Goal: Task Accomplishment & Management: Manage account settings

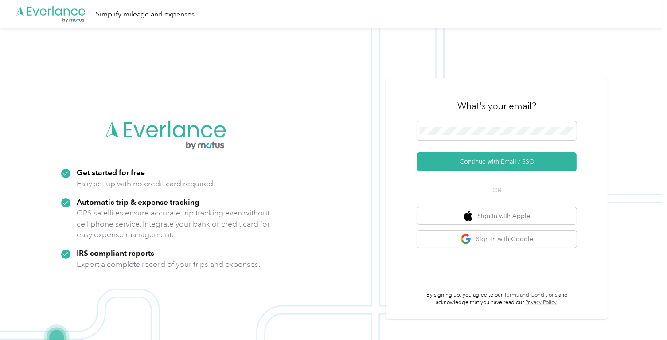
click at [515, 176] on div "What's your email? Continue with Email / SSO OR Sign in with Apple Sign in with…" at bounding box center [497, 198] width 160 height 216
click at [517, 160] on button "Continue with Email / SSO" at bounding box center [497, 162] width 160 height 19
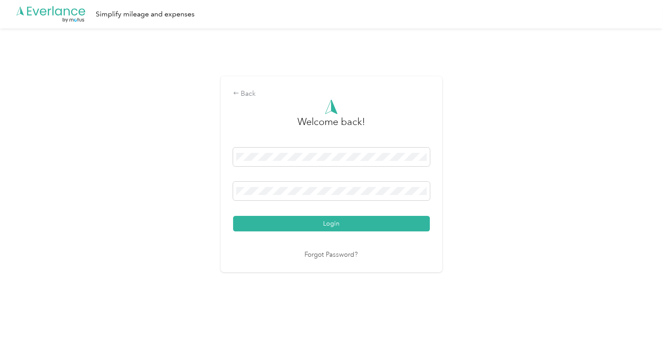
click at [339, 220] on button "Login" at bounding box center [331, 224] width 197 height 16
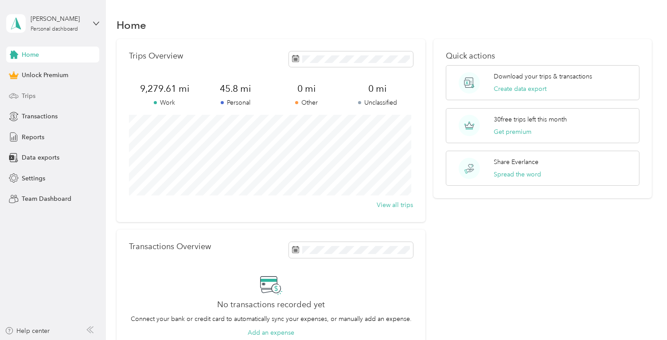
drag, startPoint x: 44, startPoint y: 90, endPoint x: 40, endPoint y: 94, distance: 6.0
click at [44, 90] on div "Trips" at bounding box center [52, 96] width 93 height 16
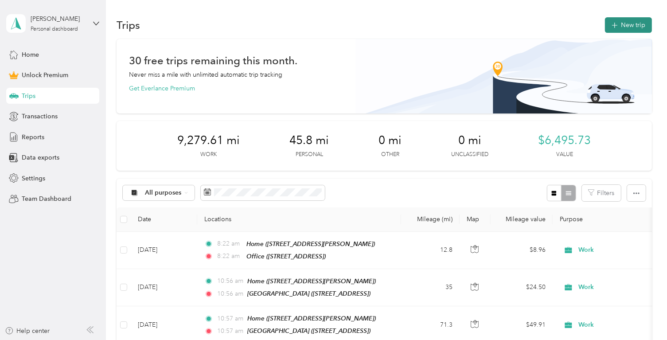
click at [631, 23] on button "New trip" at bounding box center [628, 25] width 47 height 16
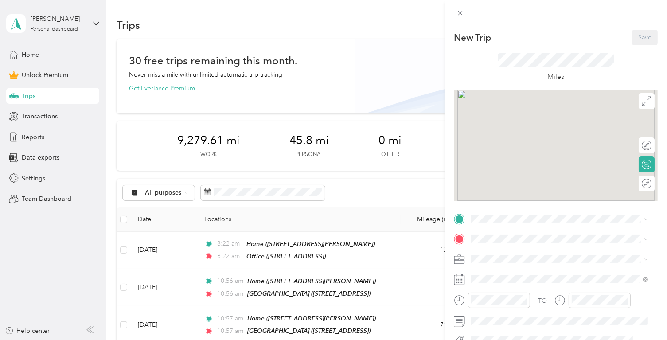
click at [523, 211] on div "New Trip Save This trip cannot be edited because it is either under review, app…" at bounding box center [556, 218] width 204 height 376
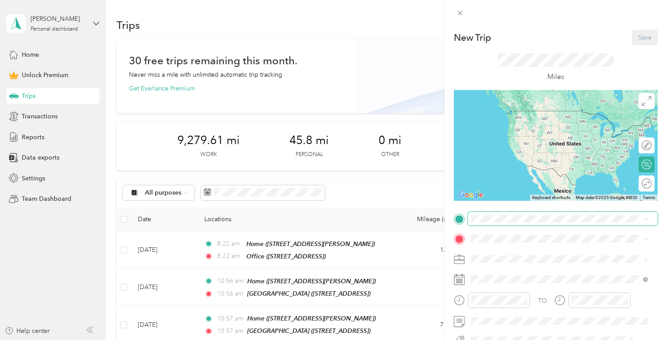
click at [525, 213] on span at bounding box center [563, 219] width 190 height 14
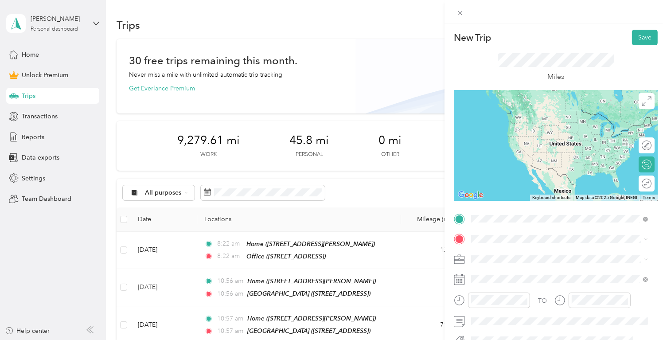
click at [586, 121] on span "53 Jocelyn Ln, 06410, Cheshire, CT, United States" at bounding box center [541, 124] width 106 height 8
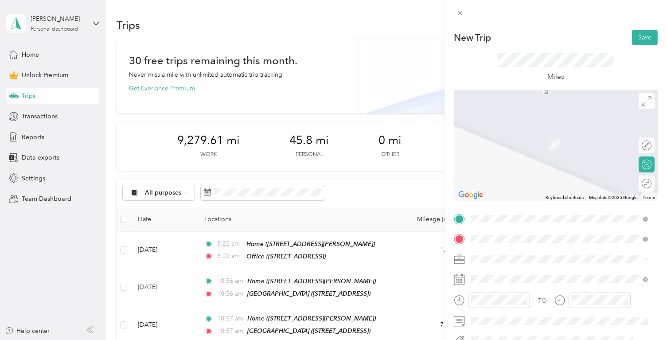
click at [545, 167] on div "Waterbury 130 Reidville Dr, 06705, Waterbury, CT, United States" at bounding box center [516, 167] width 56 height 19
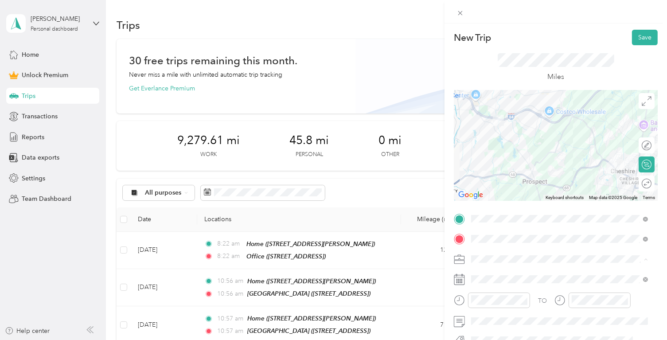
drag, startPoint x: 500, startPoint y: 153, endPoint x: 503, endPoint y: 168, distance: 15.0
click at [500, 153] on li "Work" at bounding box center [559, 151] width 183 height 16
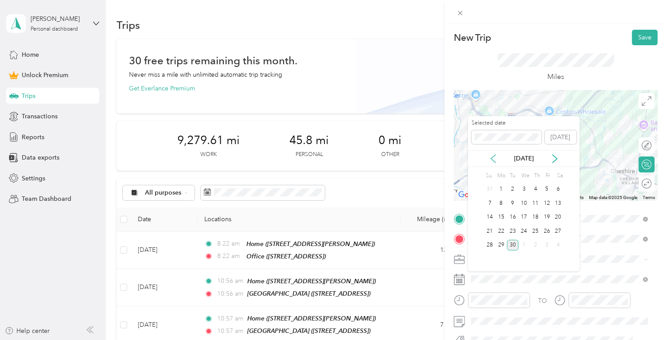
click at [493, 161] on icon at bounding box center [493, 158] width 9 height 9
click at [505, 247] on div "25" at bounding box center [502, 245] width 12 height 11
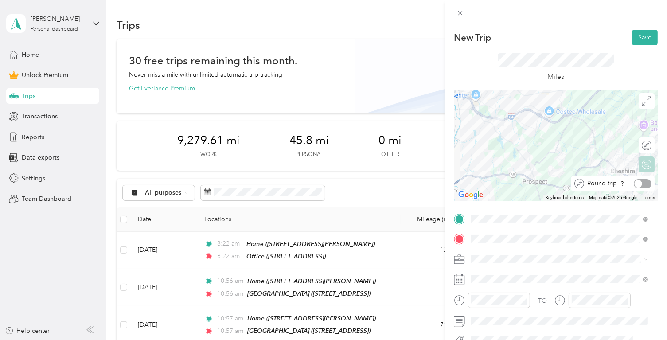
click at [638, 185] on div at bounding box center [643, 183] width 18 height 9
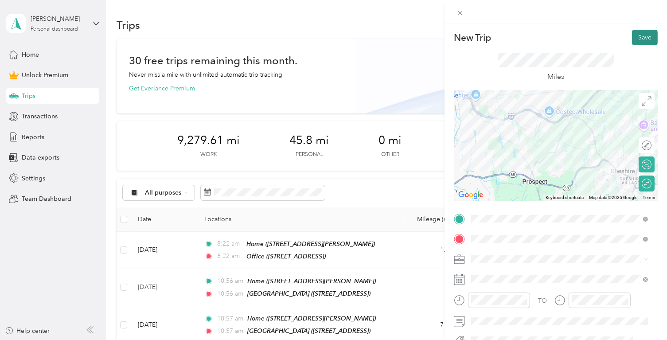
click at [641, 41] on button "Save" at bounding box center [645, 38] width 26 height 16
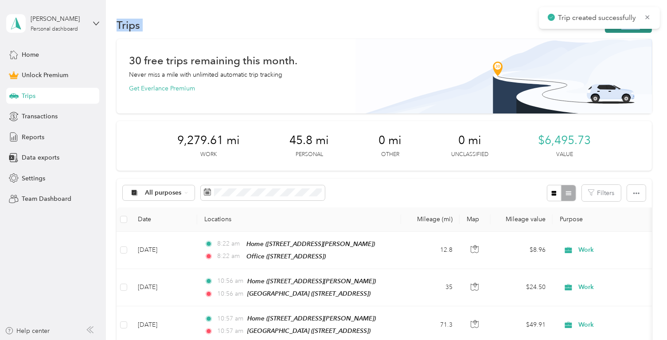
click at [638, 29] on main "Trip created successfully Chris DAuria Personal dashboard Home Unlock Premium T…" at bounding box center [331, 170] width 663 height 340
drag, startPoint x: 638, startPoint y: 29, endPoint x: 632, endPoint y: 30, distance: 5.4
click at [632, 30] on button "New trip" at bounding box center [628, 25] width 47 height 16
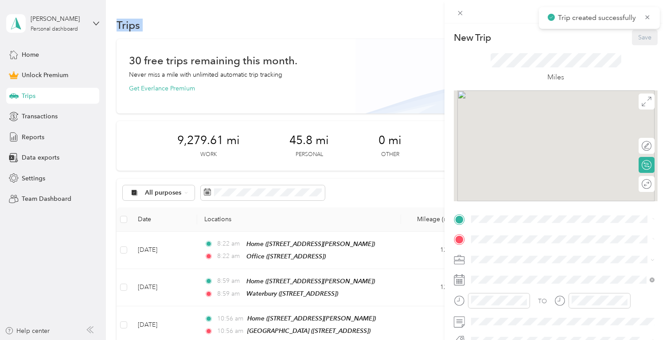
click at [634, 32] on div "Save" at bounding box center [645, 38] width 26 height 16
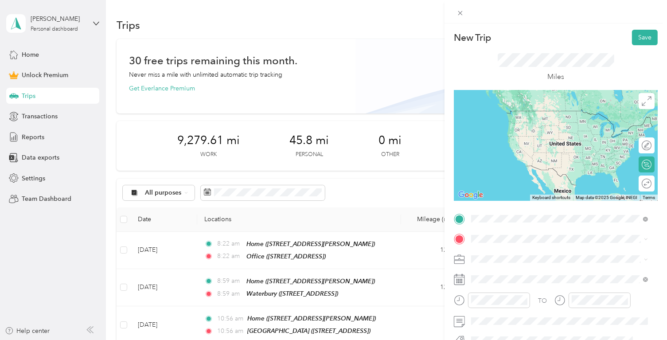
click at [513, 121] on span "53 Jocelyn Ln, 06410, Cheshire, CT, United States" at bounding box center [541, 124] width 106 height 8
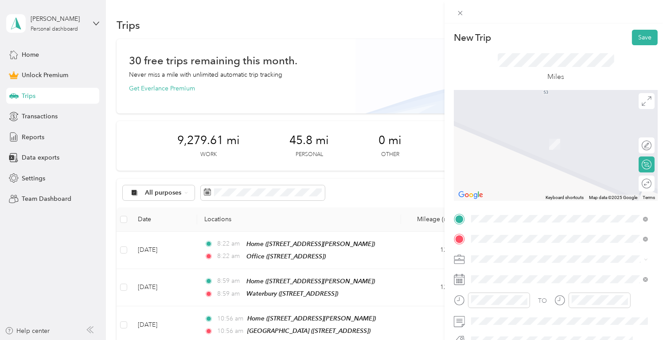
click at [545, 143] on span "1336 E Main St, 06450, Meriden, CT, United States" at bounding box center [516, 145] width 56 height 8
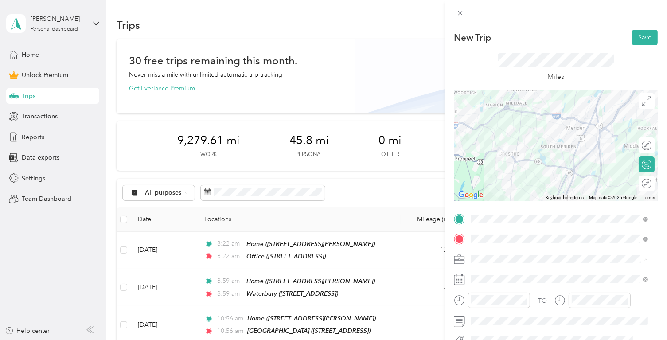
click at [498, 156] on ol "Work Personal Other Charity Medical Moving Commute" at bounding box center [559, 197] width 183 height 109
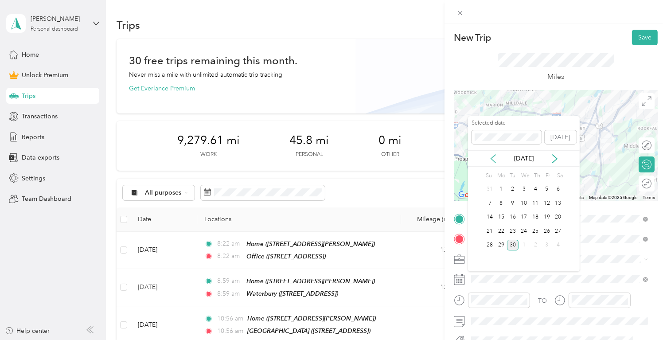
click at [496, 154] on icon at bounding box center [493, 158] width 9 height 9
click at [512, 246] on div "26" at bounding box center [513, 245] width 12 height 11
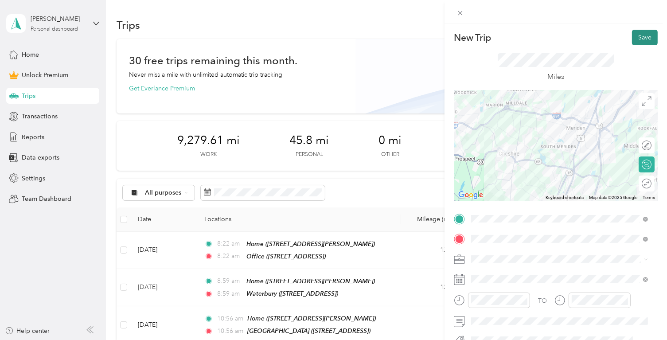
click at [641, 41] on button "Save" at bounding box center [645, 38] width 26 height 16
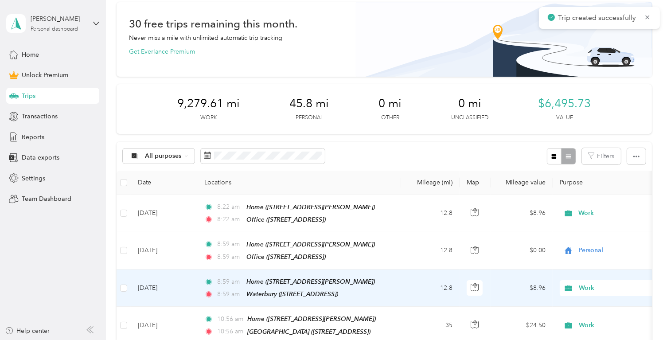
scroll to position [44, 0]
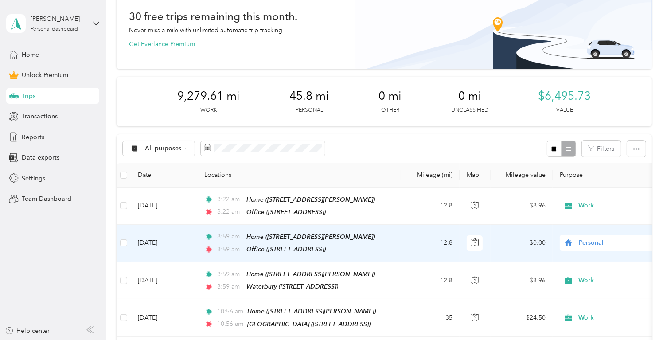
click at [394, 237] on td "8:59 am Home (53 Jocelyn Ln, Cheshire, CT) 8:59 am Office (1336 E Main St, Meri…" at bounding box center [299, 243] width 204 height 37
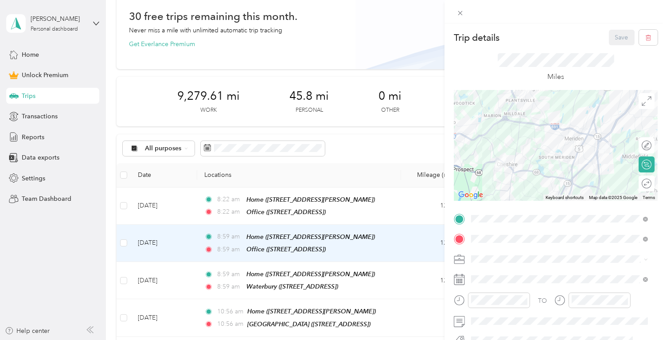
click at [514, 266] on span at bounding box center [563, 259] width 190 height 14
click at [506, 150] on div "Work" at bounding box center [560, 150] width 171 height 9
click at [613, 37] on button "Save" at bounding box center [622, 38] width 26 height 16
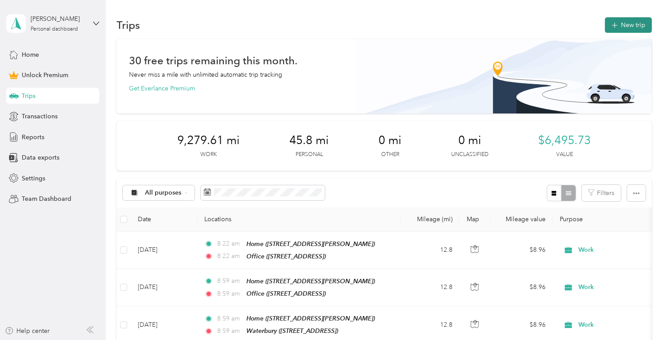
click at [643, 27] on button "New trip" at bounding box center [628, 25] width 47 height 16
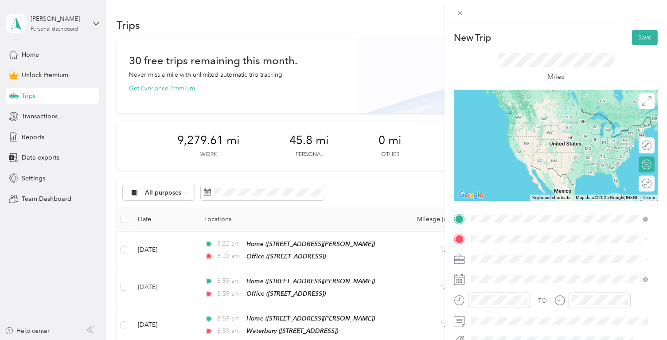
click at [541, 119] on div "Home 53 Jocelyn Ln, 06410, Cheshire, CT, United States" at bounding box center [541, 119] width 106 height 19
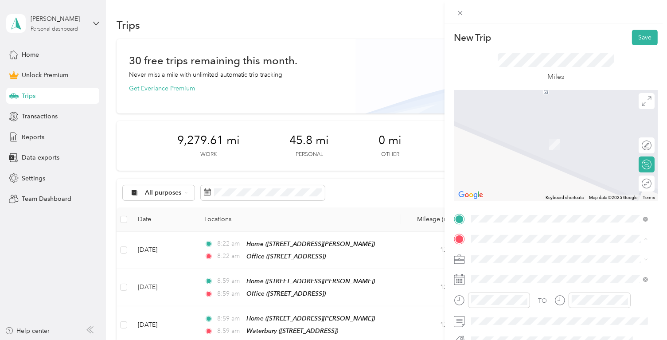
click at [526, 261] on span at bounding box center [563, 259] width 190 height 14
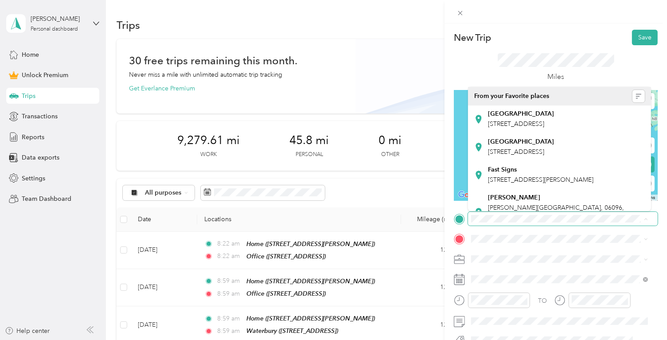
click at [577, 224] on span at bounding box center [563, 219] width 190 height 14
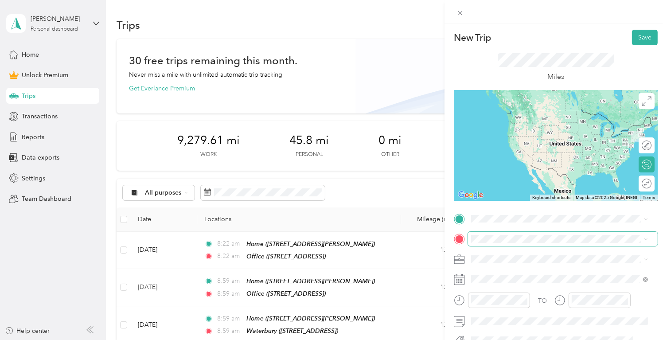
click at [483, 233] on span at bounding box center [563, 239] width 190 height 14
click at [494, 210] on div "New Trip Save This trip cannot be edited because it is either under review, app…" at bounding box center [556, 218] width 204 height 376
click at [515, 119] on div "Office 1336 E Main St, 06450, Meriden, CT, United States" at bounding box center [516, 119] width 56 height 19
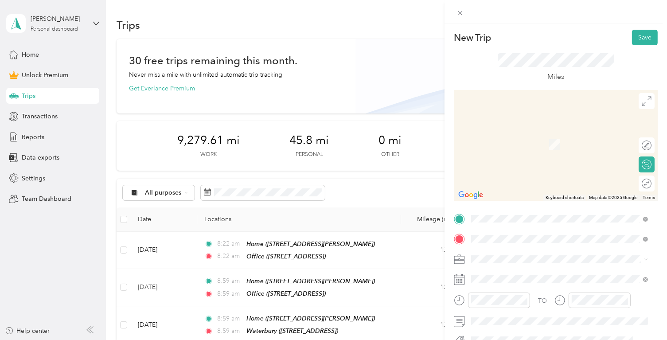
click at [545, 141] on span "100 Union City Rd, 06712, Prospect, CT, United States" at bounding box center [516, 145] width 56 height 8
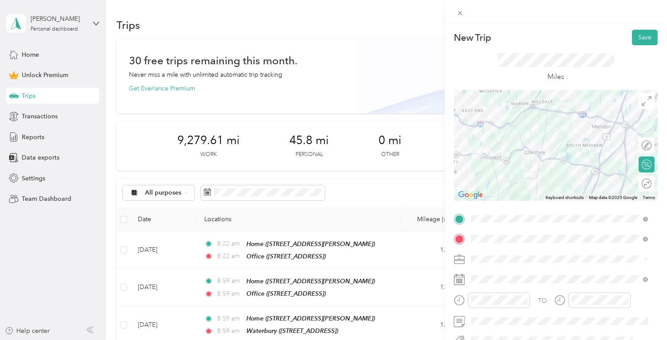
click at [492, 151] on div "Work" at bounding box center [560, 149] width 171 height 9
click at [500, 283] on span at bounding box center [563, 279] width 190 height 14
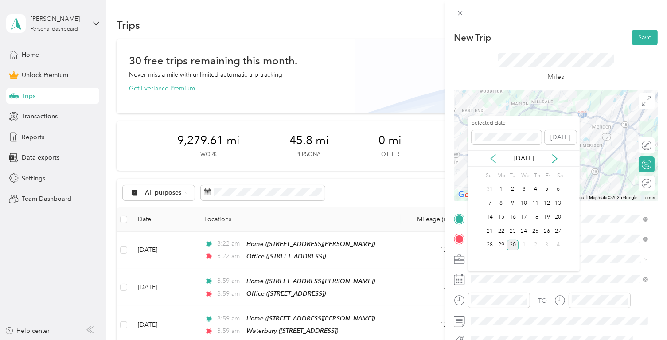
click at [494, 161] on icon at bounding box center [493, 158] width 9 height 9
click at [512, 241] on div "26" at bounding box center [513, 245] width 12 height 11
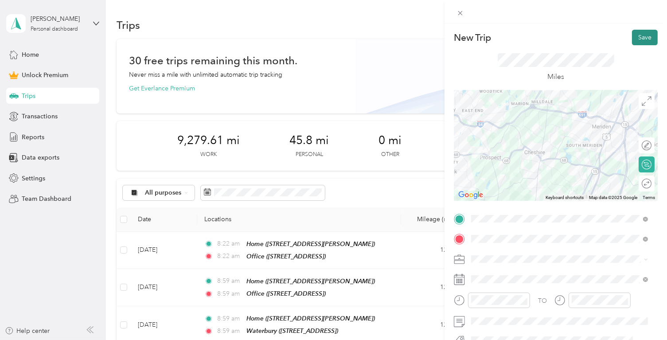
click at [640, 35] on button "Save" at bounding box center [645, 38] width 26 height 16
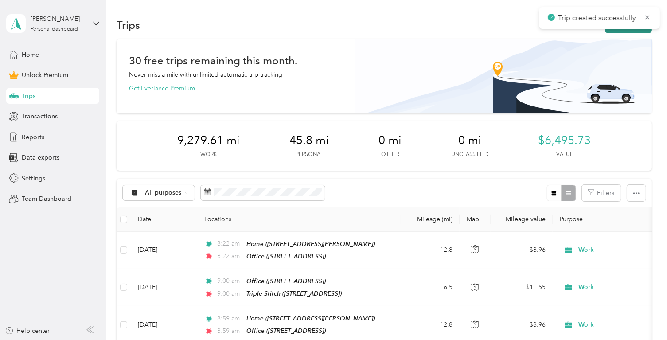
click at [612, 29] on icon "button" at bounding box center [615, 25] width 10 height 10
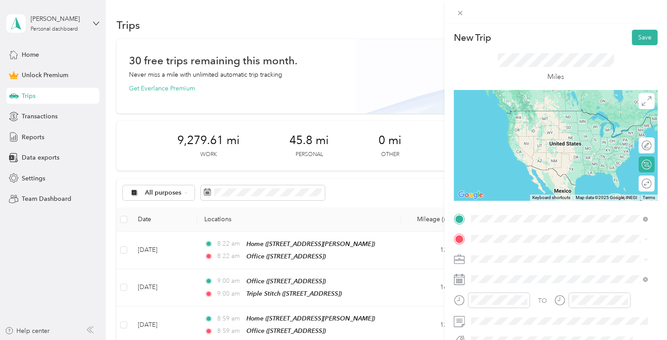
click at [490, 116] on strong "Triple Stitch" at bounding box center [505, 114] width 35 height 8
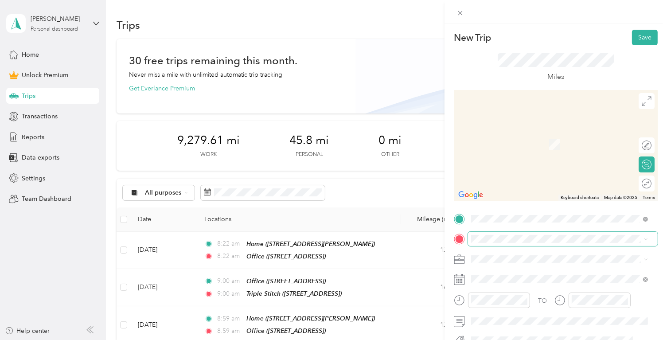
click at [491, 232] on span at bounding box center [563, 239] width 190 height 14
click at [506, 143] on span "53 Jocelyn Ln, 06410, Cheshire, CT, United States" at bounding box center [541, 144] width 106 height 8
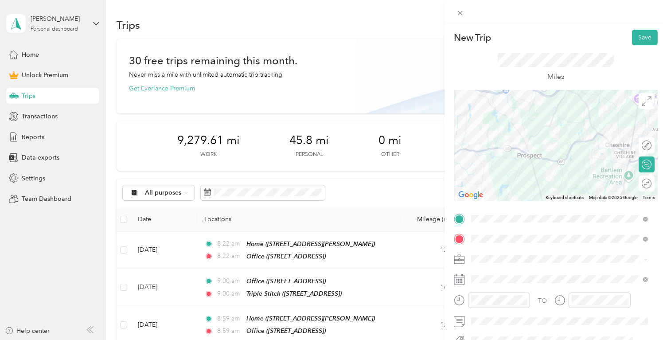
click at [506, 265] on span at bounding box center [563, 259] width 190 height 14
click at [522, 154] on li "Work" at bounding box center [559, 151] width 183 height 16
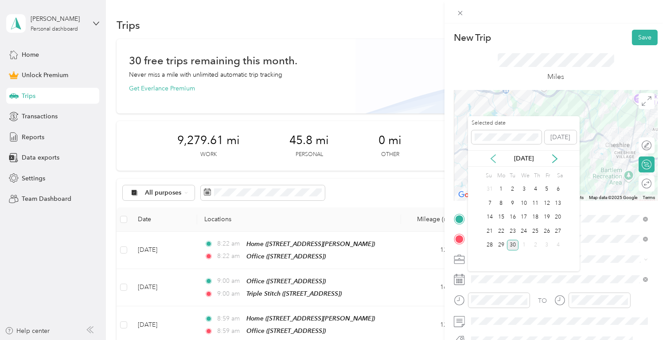
click at [489, 160] on div "Sep 2025" at bounding box center [524, 158] width 112 height 9
click at [498, 161] on icon at bounding box center [493, 158] width 9 height 9
click at [516, 246] on div "26" at bounding box center [513, 245] width 12 height 11
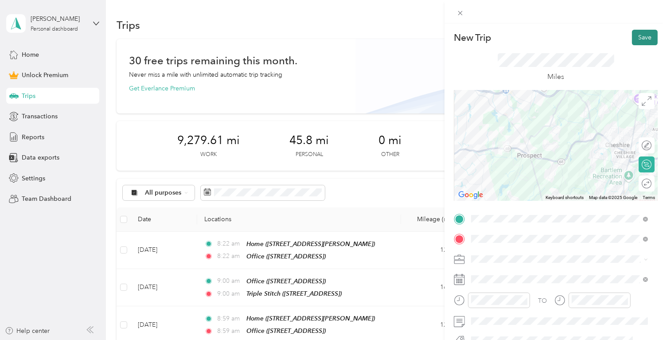
click at [642, 31] on button "Save" at bounding box center [645, 38] width 26 height 16
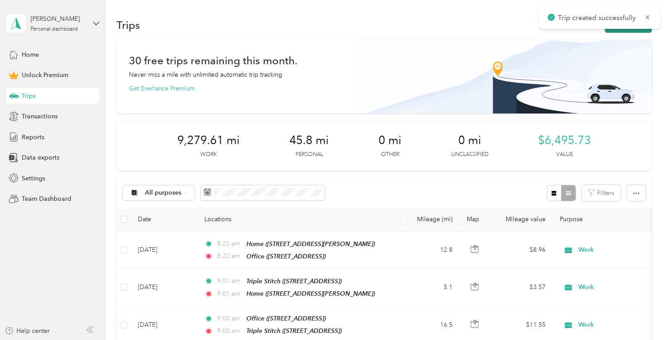
click at [625, 30] on button "New trip" at bounding box center [628, 25] width 47 height 16
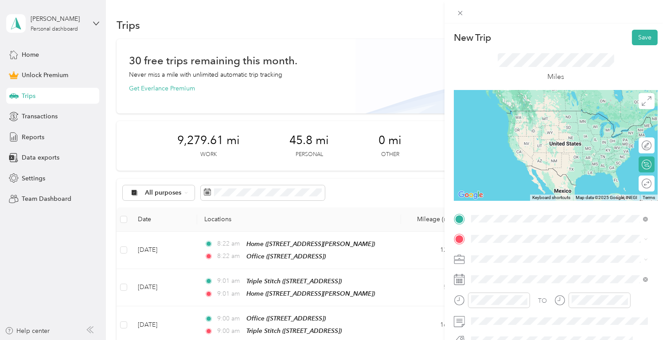
click at [573, 117] on div "Home 53 Jocelyn Ln, 06410, Cheshire, CT, United States" at bounding box center [541, 119] width 106 height 19
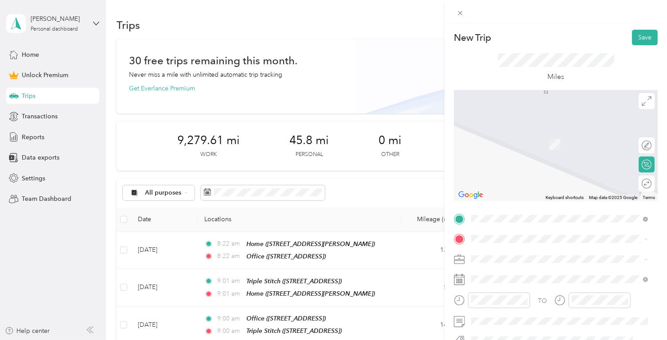
click at [529, 155] on li "Work" at bounding box center [559, 151] width 183 height 16
click at [515, 166] on div "Warwick 21 Universal Blvd, 02886, Warwick, RI, United States" at bounding box center [516, 167] width 56 height 19
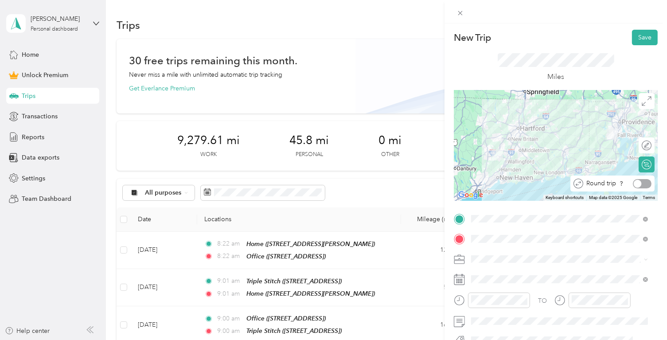
drag, startPoint x: 644, startPoint y: 180, endPoint x: 640, endPoint y: 183, distance: 4.7
click at [643, 180] on div at bounding box center [642, 183] width 19 height 9
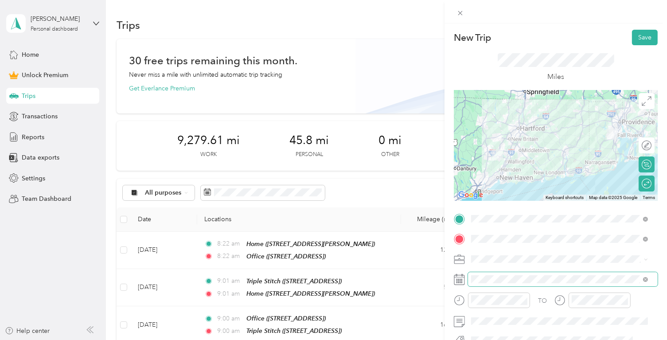
click at [523, 275] on span at bounding box center [563, 279] width 190 height 14
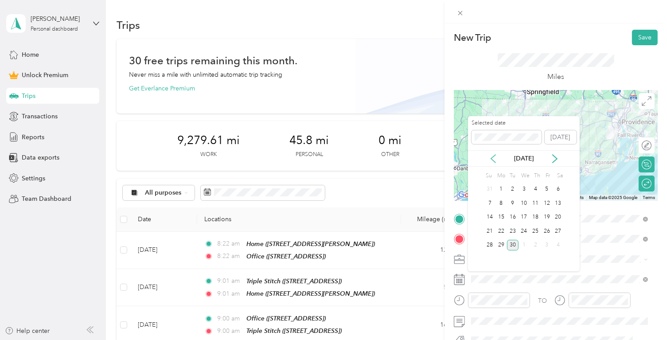
click at [494, 158] on icon at bounding box center [493, 158] width 9 height 9
click at [526, 242] on div "27" at bounding box center [525, 245] width 12 height 11
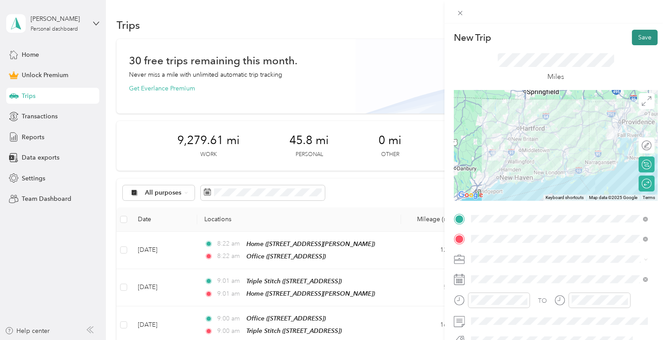
click at [644, 34] on button "Save" at bounding box center [645, 38] width 26 height 16
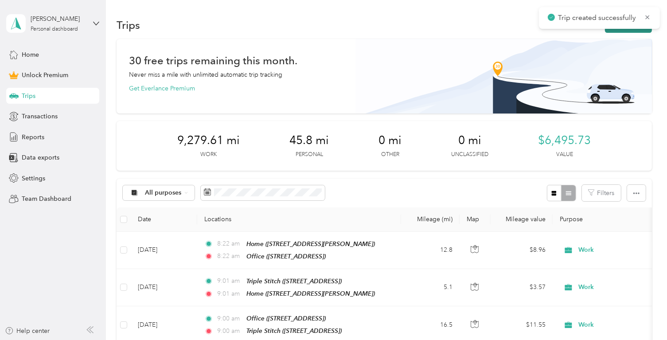
click at [642, 31] on button "New trip" at bounding box center [628, 25] width 47 height 16
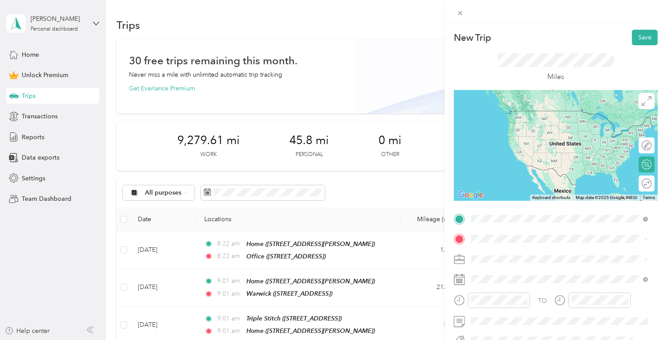
click at [584, 116] on div "Home" at bounding box center [541, 114] width 106 height 8
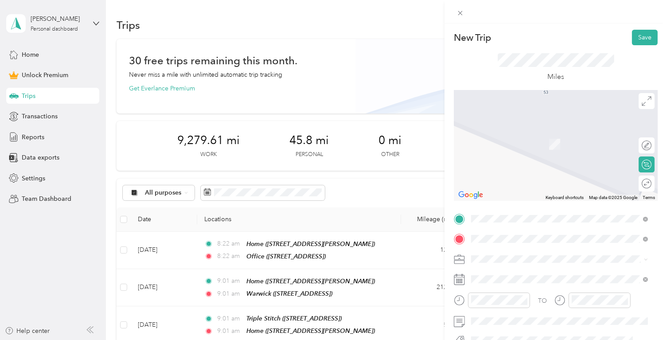
click at [545, 167] on div "Waterbury 130 Reidville Dr, 06705, Waterbury, CT, United States" at bounding box center [516, 167] width 56 height 19
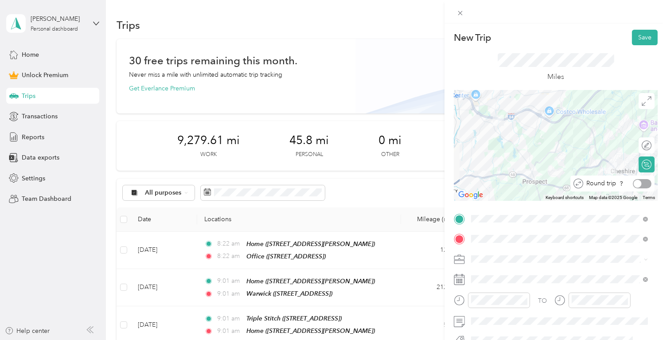
click at [635, 185] on div at bounding box center [642, 183] width 19 height 9
click at [533, 263] on span at bounding box center [563, 259] width 190 height 14
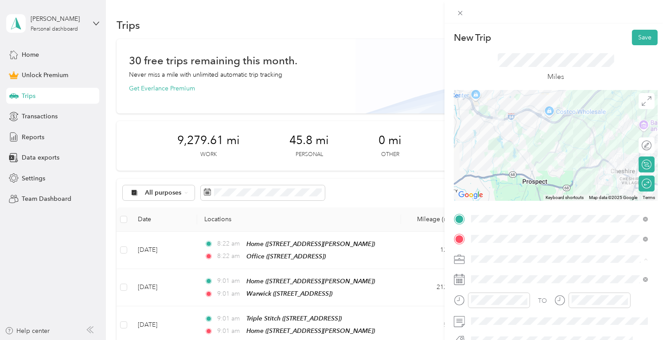
click at [524, 150] on div "Work" at bounding box center [560, 150] width 171 height 9
click at [502, 275] on span at bounding box center [563, 279] width 190 height 14
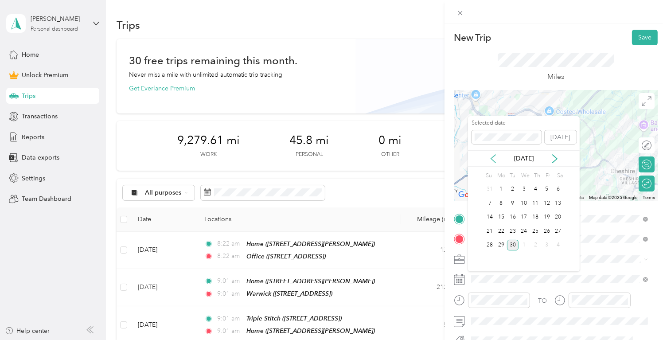
click at [497, 159] on icon at bounding box center [493, 158] width 9 height 9
click at [539, 247] on div "28" at bounding box center [536, 245] width 12 height 11
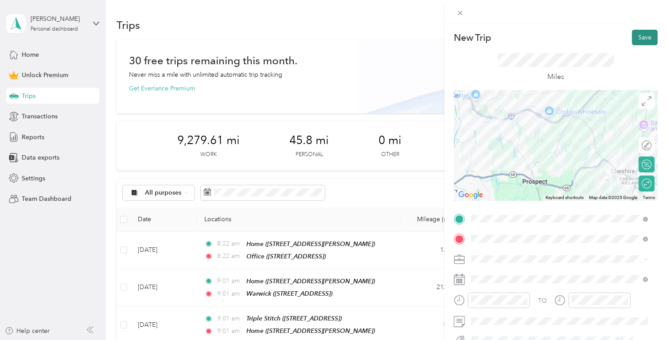
click at [642, 35] on button "Save" at bounding box center [645, 38] width 26 height 16
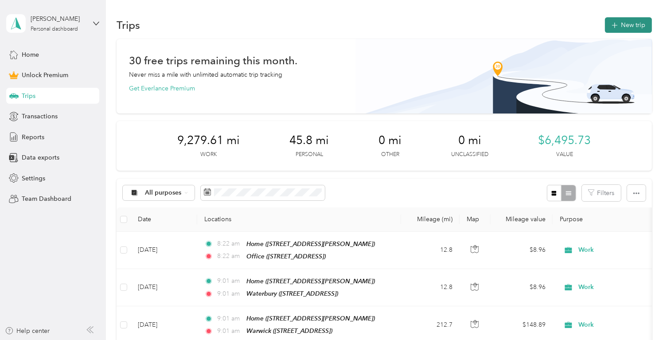
click at [624, 26] on button "New trip" at bounding box center [628, 25] width 47 height 16
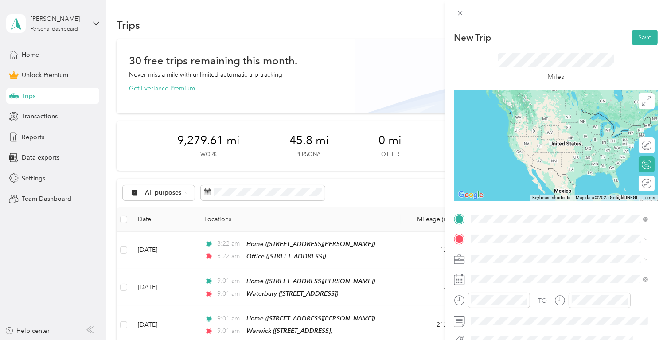
click at [503, 115] on strong "Home" at bounding box center [496, 114] width 17 height 8
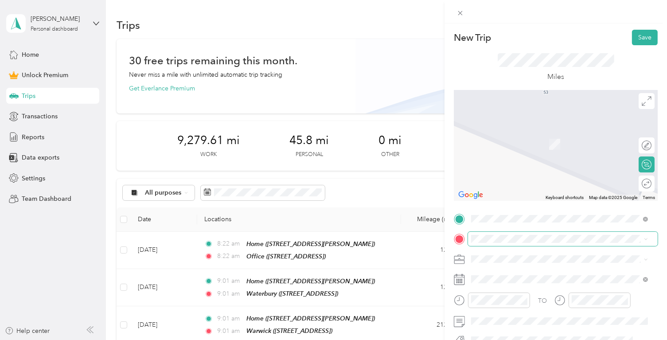
click at [510, 233] on span at bounding box center [563, 239] width 190 height 14
click at [545, 174] on div "Waterbury 130 Reidville Dr, 06705, Waterbury, CT, United States" at bounding box center [516, 166] width 56 height 19
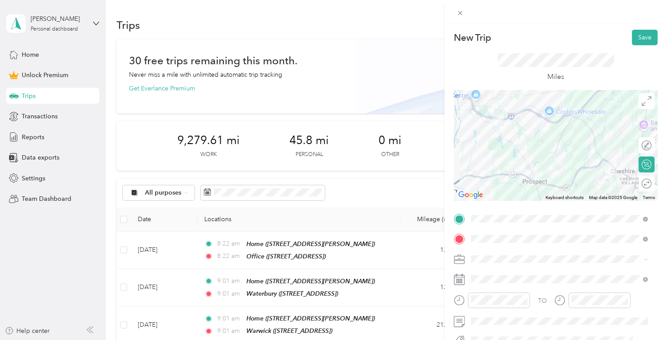
click at [494, 151] on div "Work" at bounding box center [560, 150] width 171 height 9
click at [481, 275] on span at bounding box center [563, 279] width 190 height 14
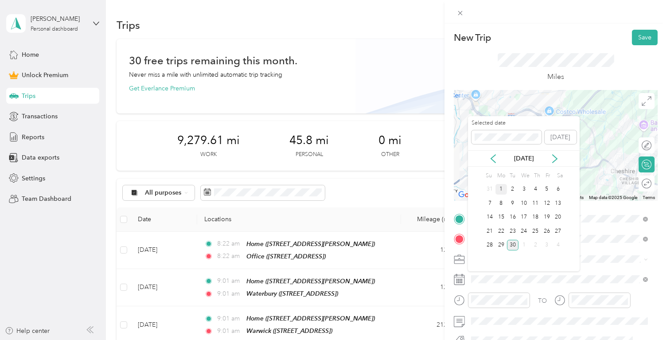
click at [504, 188] on div "1" at bounding box center [502, 189] width 12 height 11
click at [518, 187] on div "2" at bounding box center [513, 189] width 12 height 11
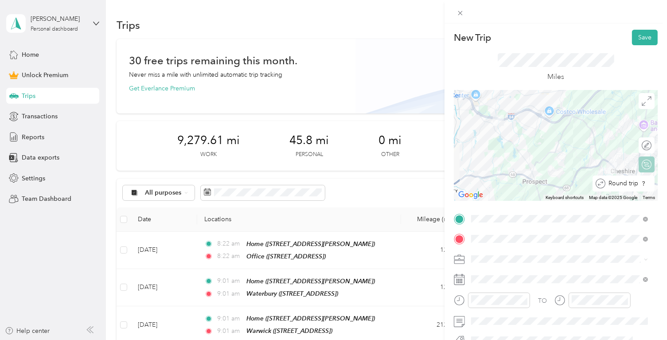
click at [655, 184] on div at bounding box center [655, 183] width 0 height 9
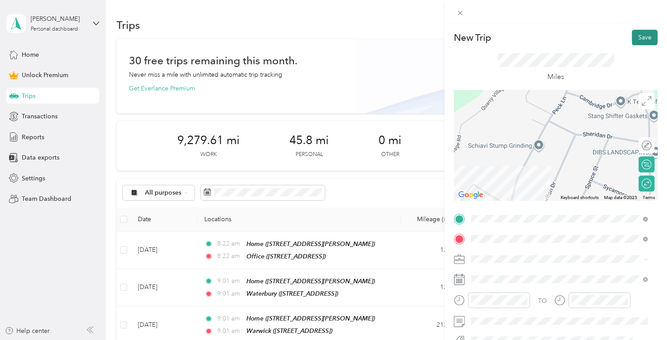
click at [645, 33] on button "Save" at bounding box center [645, 38] width 26 height 16
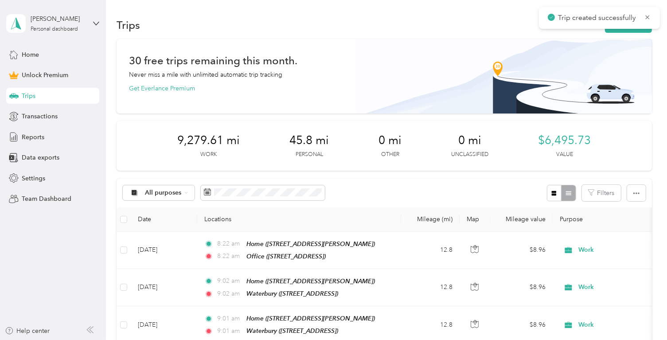
click at [639, 27] on div "Trip created successfully" at bounding box center [599, 18] width 121 height 22
click at [637, 31] on button "New trip" at bounding box center [628, 25] width 47 height 16
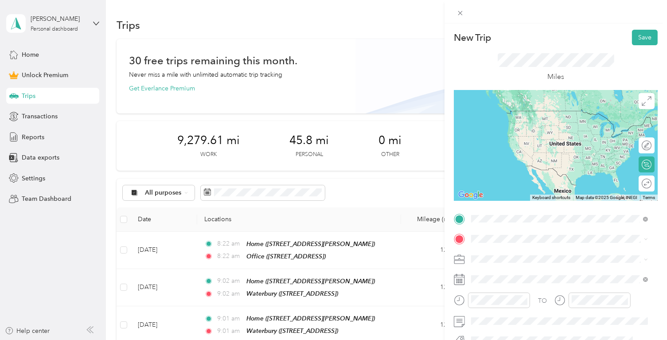
click at [557, 118] on div "Home 53 Jocelyn Ln, 06410, Cheshire, CT, United States" at bounding box center [541, 119] width 106 height 19
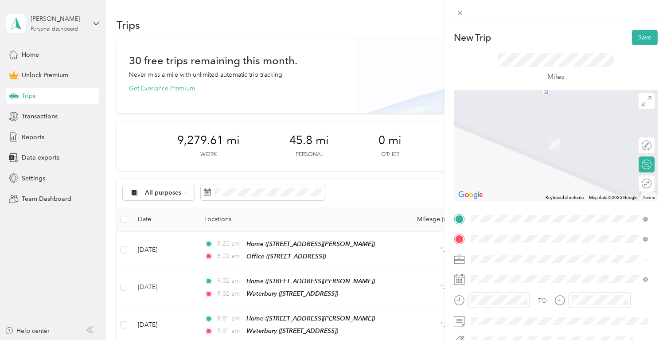
click at [534, 150] on li "Office 1336 E Main St, 06450, Meriden, CT, United States" at bounding box center [559, 140] width 183 height 28
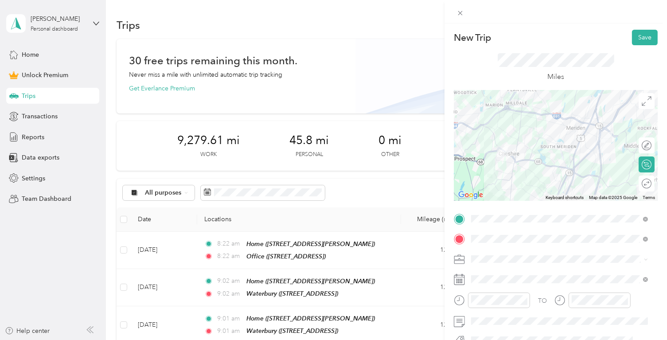
click at [506, 145] on li "Work" at bounding box center [559, 150] width 183 height 16
click at [500, 283] on span at bounding box center [563, 279] width 190 height 14
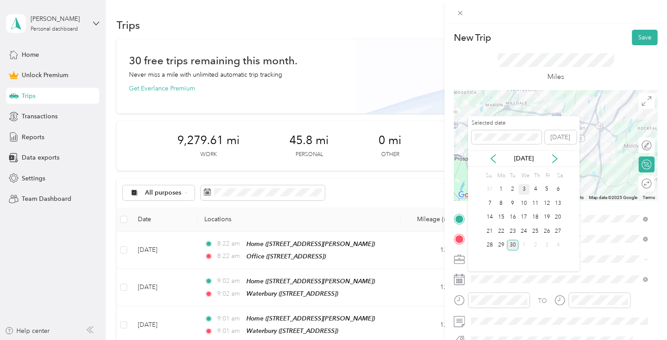
click at [521, 188] on div "3" at bounding box center [525, 189] width 12 height 11
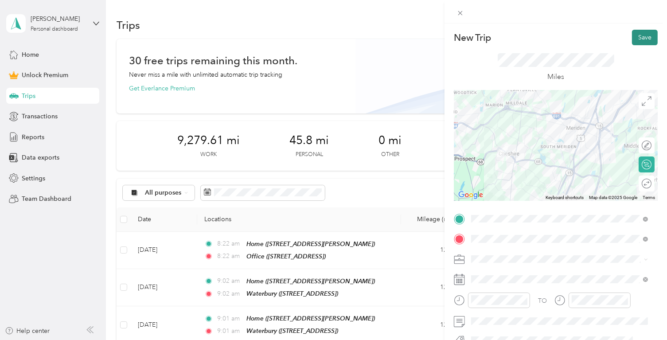
click at [632, 41] on button "Save" at bounding box center [645, 38] width 26 height 16
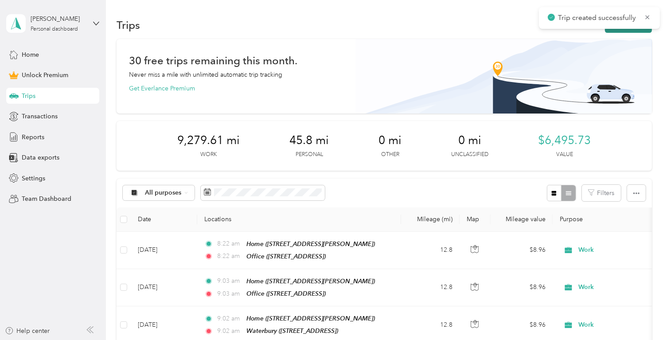
click at [614, 28] on icon "button" at bounding box center [615, 25] width 10 height 10
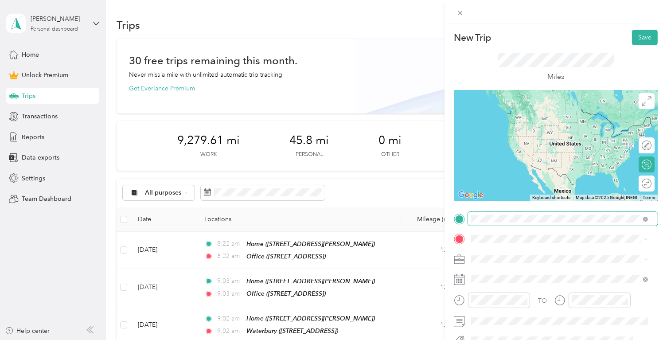
click at [642, 213] on span at bounding box center [563, 219] width 190 height 14
click at [528, 125] on span "1336 E Main St, 06450, Meriden, CT, United States" at bounding box center [516, 124] width 56 height 8
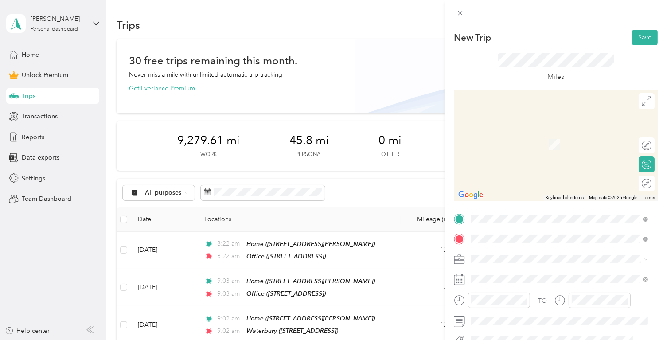
click at [554, 149] on div "West Hartford 1148 New Britain Ave, 06110, West Hartford, CT, United States" at bounding box center [521, 139] width 66 height 19
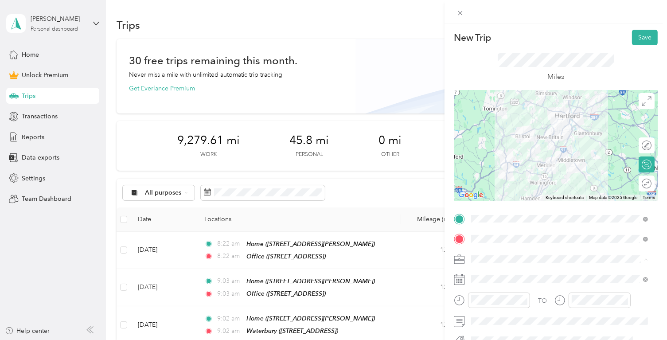
click at [554, 147] on div "Work" at bounding box center [560, 150] width 171 height 9
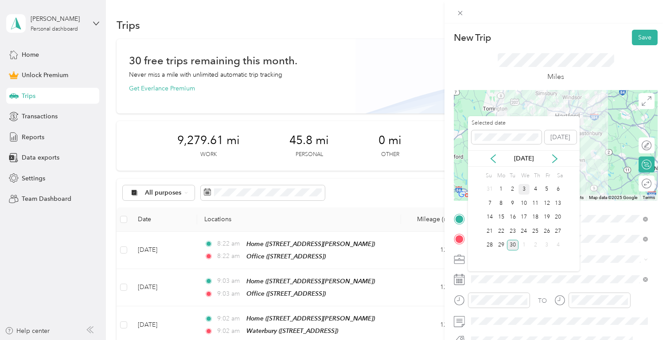
click at [524, 186] on div "3" at bounding box center [525, 189] width 12 height 11
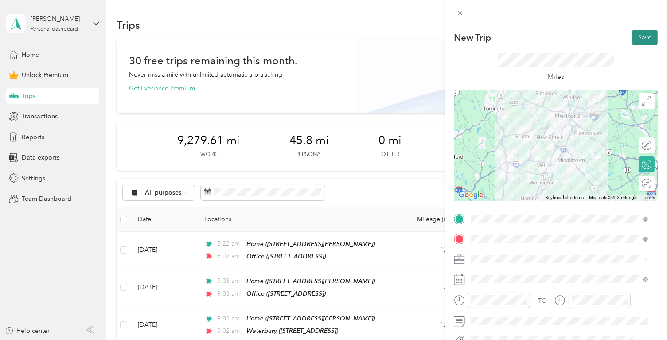
click at [643, 37] on button "Save" at bounding box center [645, 38] width 26 height 16
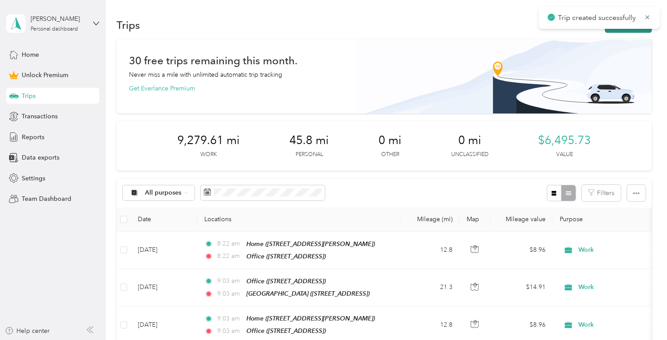
click at [639, 31] on button "New trip" at bounding box center [628, 25] width 47 height 16
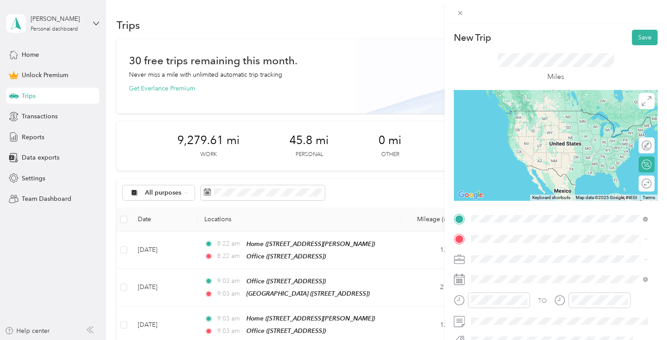
click at [521, 119] on div "West Hartford 1148 New Britain Ave, 06110, West Hartford, CT, United States" at bounding box center [521, 119] width 66 height 19
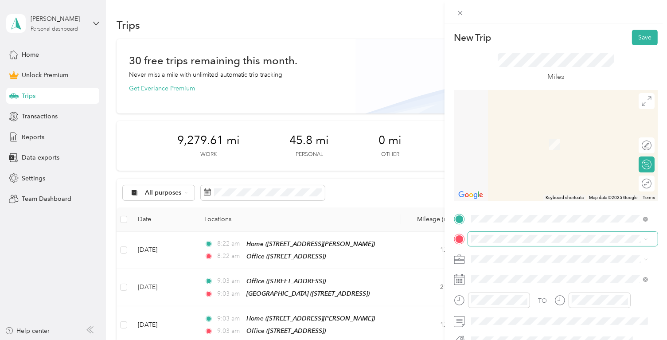
click at [519, 233] on span at bounding box center [563, 239] width 190 height 14
click at [503, 136] on strong "Home" at bounding box center [496, 134] width 17 height 8
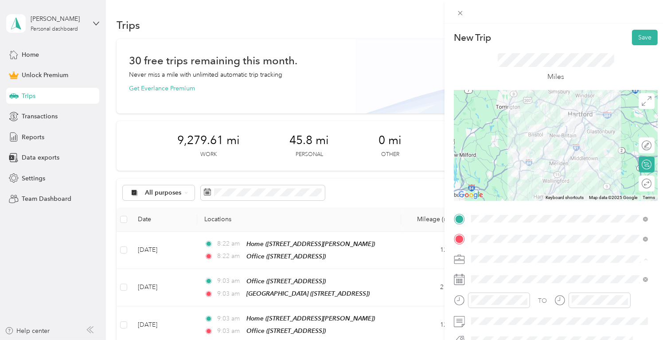
click at [502, 155] on li "Work" at bounding box center [559, 151] width 183 height 16
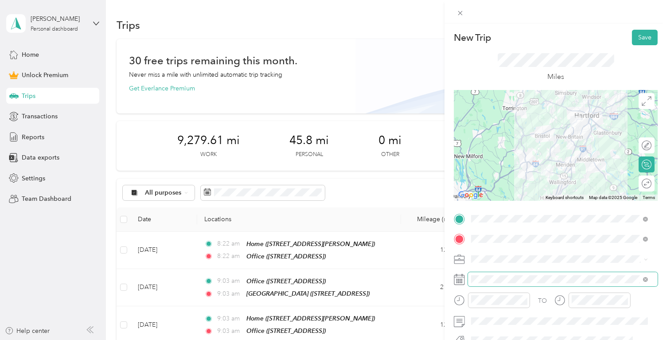
click at [518, 274] on span at bounding box center [563, 279] width 190 height 14
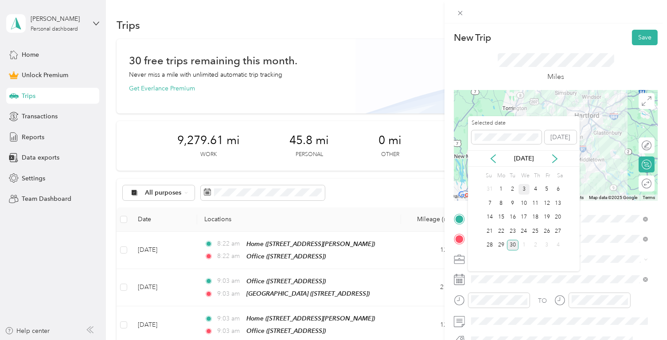
click at [522, 185] on div "3" at bounding box center [525, 189] width 12 height 11
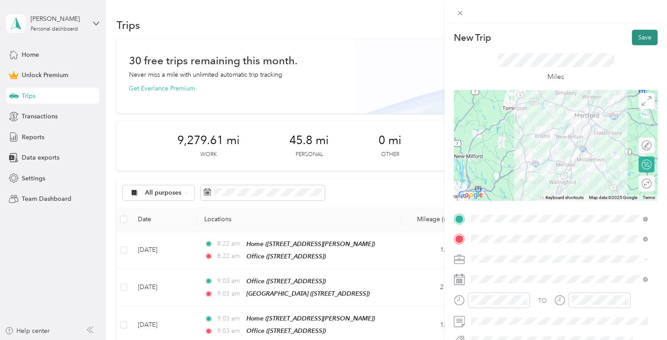
click at [639, 34] on button "Save" at bounding box center [645, 38] width 26 height 16
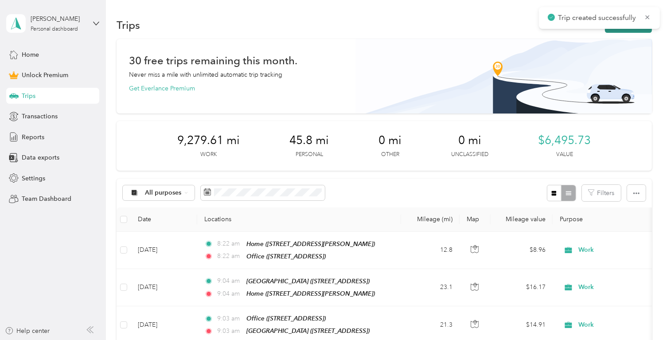
click at [629, 30] on button "New trip" at bounding box center [628, 25] width 47 height 16
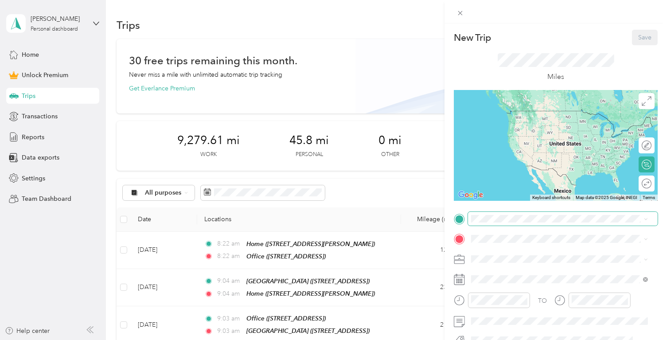
click at [518, 224] on span at bounding box center [563, 219] width 190 height 14
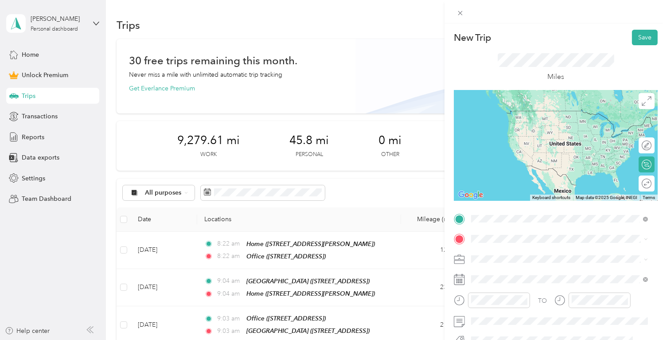
click at [528, 124] on span "53 Jocelyn Ln, 06410, Cheshire, CT, United States" at bounding box center [541, 124] width 106 height 8
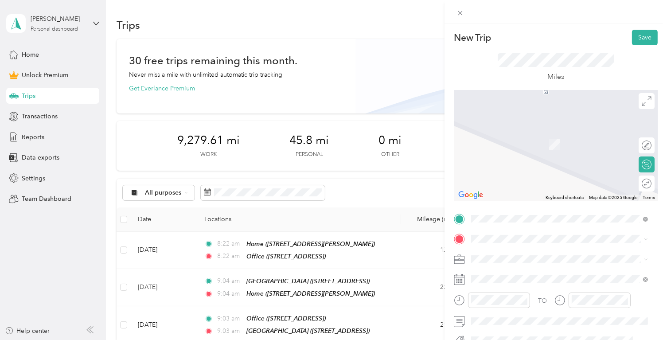
click at [550, 246] on div "TO Add photo" at bounding box center [556, 309] width 204 height 194
click at [545, 141] on span "238 Commerce Dr, 06825, Fairfield, CT, United States" at bounding box center [516, 145] width 56 height 8
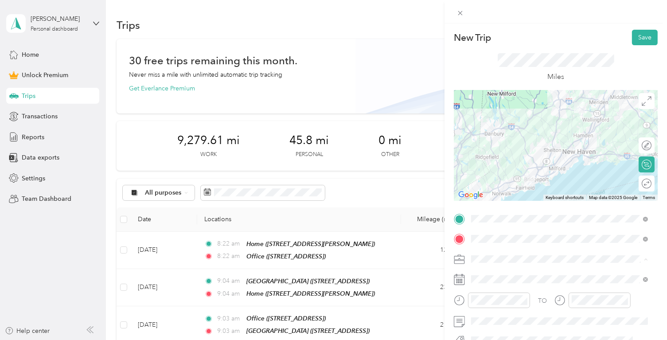
click at [527, 150] on div "Work" at bounding box center [560, 150] width 171 height 9
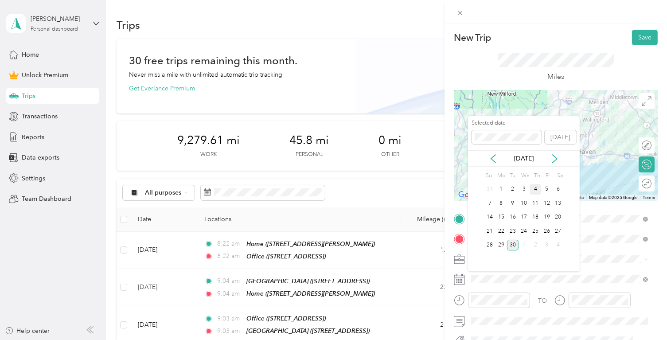
click at [536, 186] on div "4" at bounding box center [536, 189] width 12 height 11
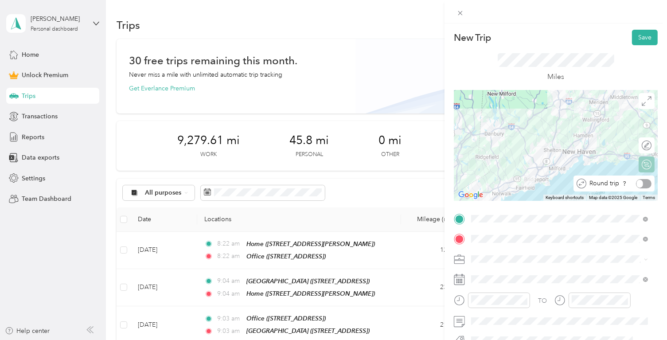
click at [638, 186] on div "Round trip" at bounding box center [619, 183] width 65 height 9
click at [637, 182] on div at bounding box center [642, 183] width 19 height 9
click at [641, 35] on button "Save" at bounding box center [645, 38] width 26 height 16
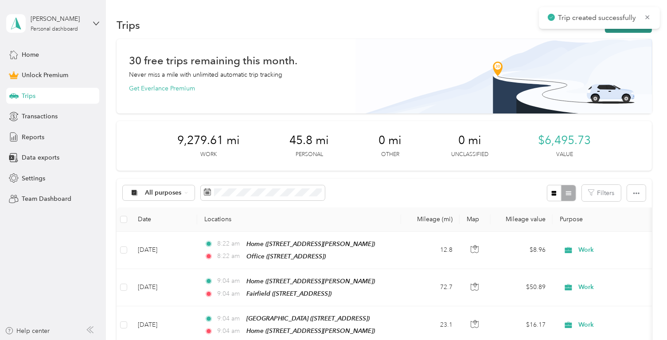
click at [630, 29] on button "New trip" at bounding box center [628, 25] width 47 height 16
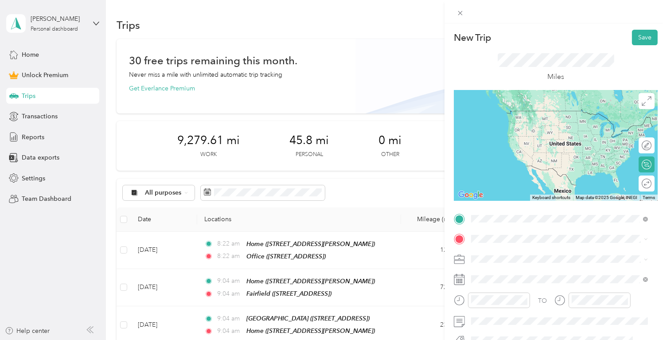
click at [592, 126] on span "53 Jocelyn Ln, 06410, Cheshire, CT, United States" at bounding box center [541, 124] width 106 height 8
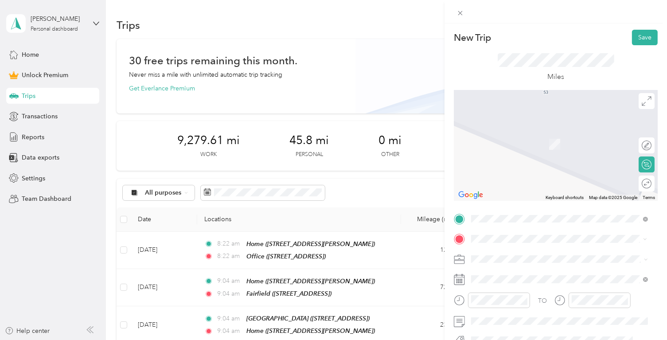
click at [545, 131] on div "Office" at bounding box center [516, 134] width 56 height 8
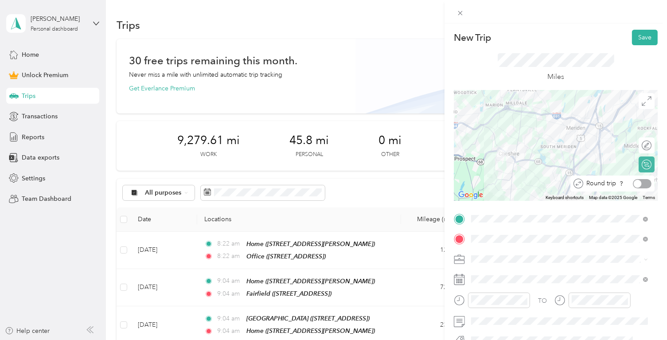
click at [641, 186] on div at bounding box center [642, 183] width 19 height 9
click at [507, 149] on div "Work" at bounding box center [560, 150] width 171 height 9
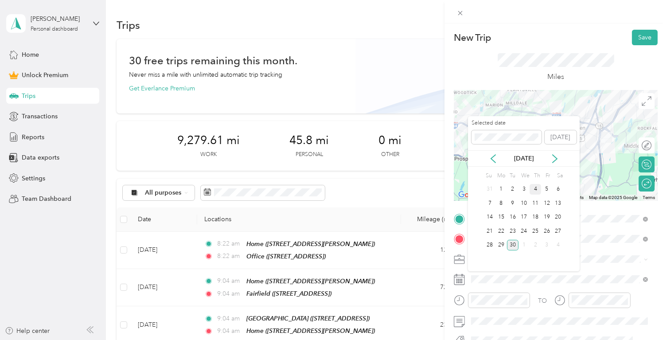
click at [535, 186] on div "4" at bounding box center [536, 189] width 12 height 11
click at [546, 192] on div "5" at bounding box center [547, 189] width 12 height 11
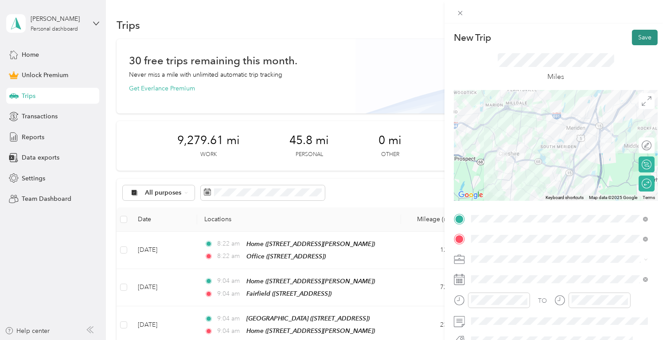
click at [639, 38] on button "Save" at bounding box center [645, 38] width 26 height 16
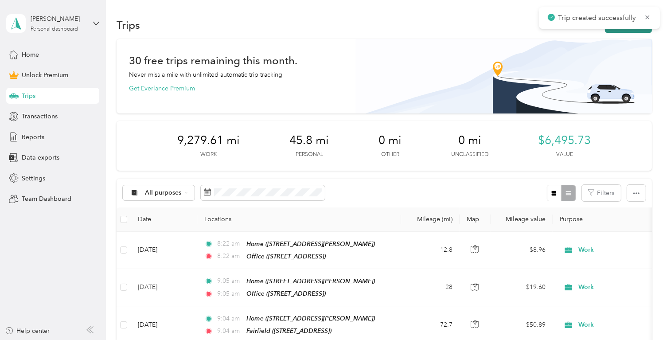
click at [615, 31] on button "New trip" at bounding box center [628, 25] width 47 height 16
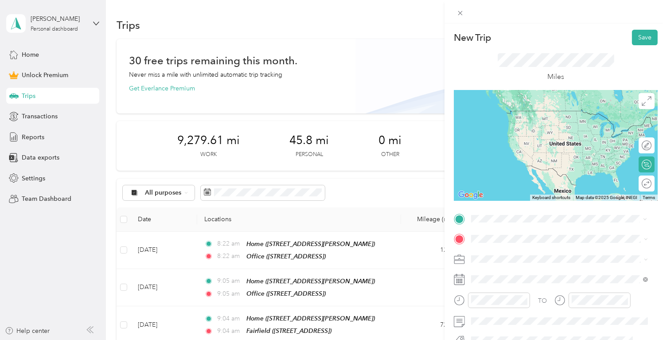
click at [555, 125] on span "53 Jocelyn Ln, 06410, Cheshire, CT, United States" at bounding box center [541, 124] width 106 height 8
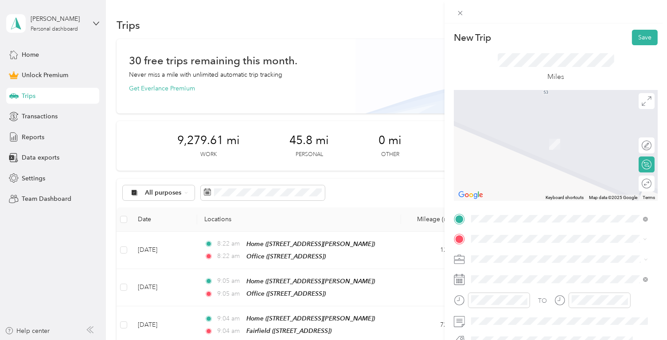
click at [540, 214] on div "New Haven 157 Wooster St, 06511, New Haven, CT, United States" at bounding box center [521, 223] width 66 height 19
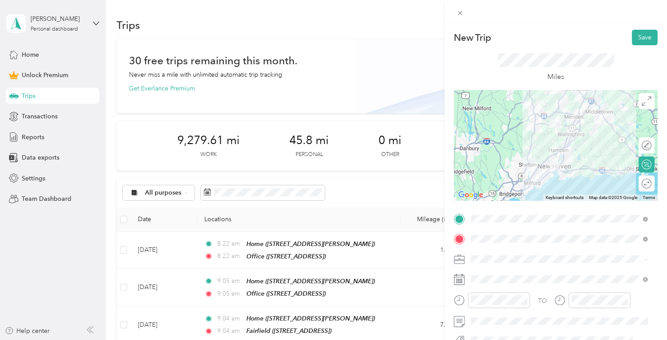
drag, startPoint x: 541, startPoint y: 152, endPoint x: 539, endPoint y: 161, distance: 9.1
click at [541, 152] on div "Work" at bounding box center [560, 149] width 171 height 9
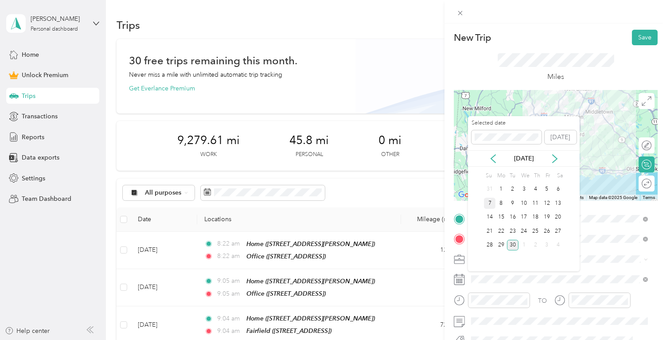
click at [490, 206] on div "7" at bounding box center [490, 203] width 12 height 11
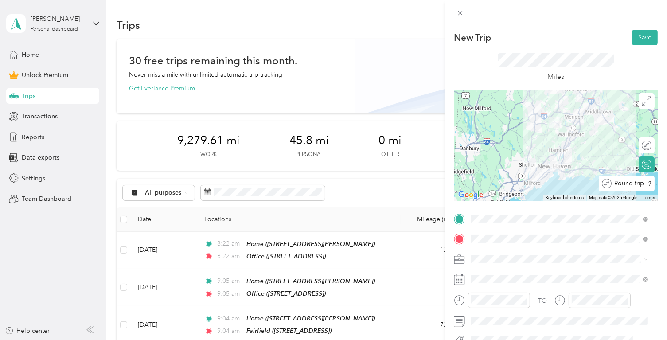
click at [662, 185] on div at bounding box center [662, 183] width 0 height 9
drag, startPoint x: 641, startPoint y: 40, endPoint x: 631, endPoint y: 59, distance: 20.8
click at [640, 40] on button "Save" at bounding box center [645, 38] width 26 height 16
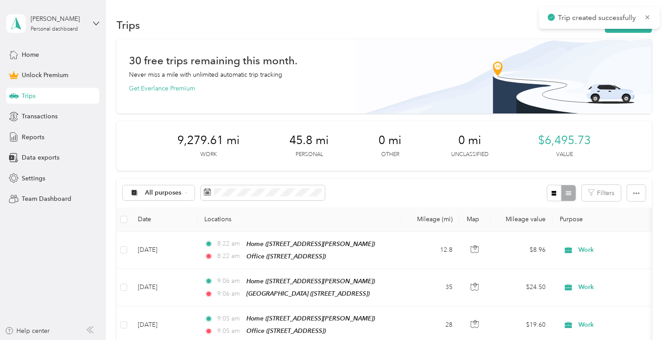
click at [630, 33] on div "Trips New trip" at bounding box center [384, 25] width 535 height 19
click at [631, 30] on button "New trip" at bounding box center [628, 25] width 47 height 16
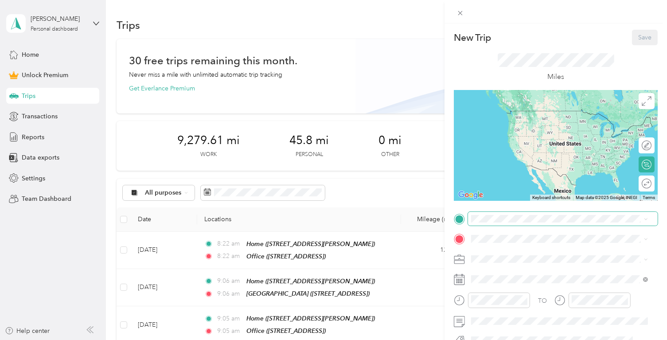
click at [508, 224] on span at bounding box center [563, 219] width 190 height 14
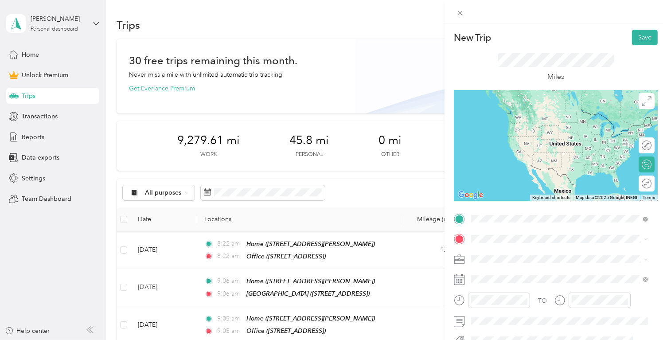
click at [578, 127] on li "Home 53 Jocelyn Ln, 06410, Cheshire, CT, United States" at bounding box center [559, 120] width 183 height 28
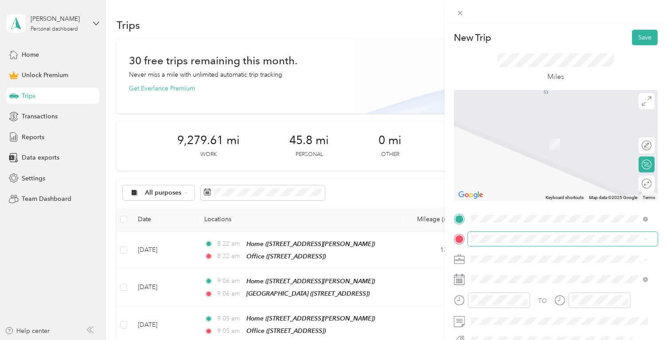
click at [516, 233] on span at bounding box center [563, 239] width 190 height 14
click at [542, 224] on span "157 Wooster St, 06511, New Haven, CT, United States" at bounding box center [516, 228] width 56 height 8
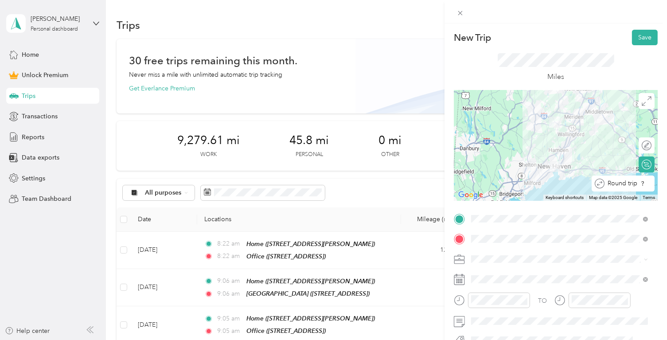
click at [645, 187] on div "Round trip" at bounding box center [628, 183] width 47 height 9
click at [638, 184] on div at bounding box center [642, 183] width 19 height 9
click at [513, 155] on li "Work" at bounding box center [559, 151] width 183 height 16
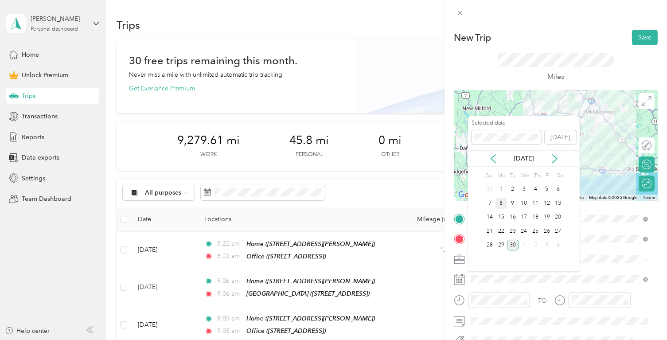
click at [502, 200] on div "8" at bounding box center [502, 203] width 12 height 11
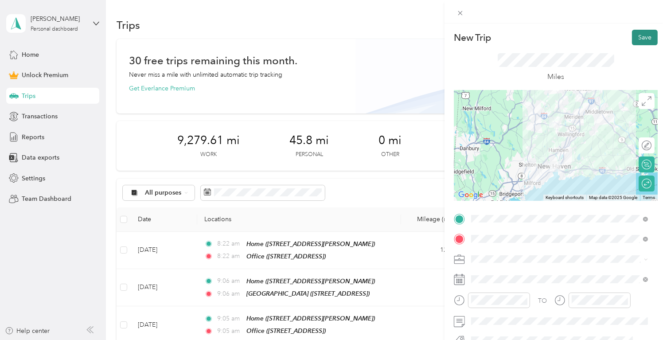
click at [643, 30] on button "Save" at bounding box center [645, 38] width 26 height 16
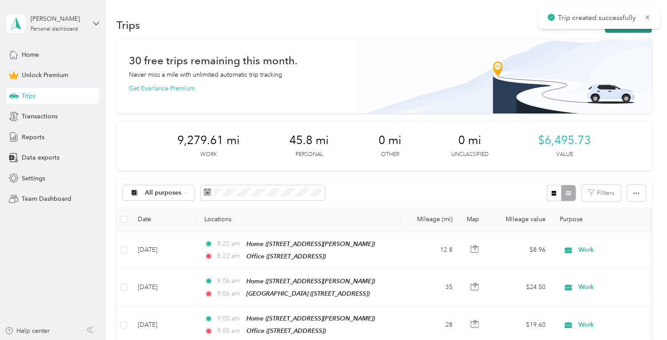
click at [633, 32] on div "Trips New trip" at bounding box center [384, 25] width 535 height 19
click at [633, 31] on button "New trip" at bounding box center [628, 25] width 47 height 16
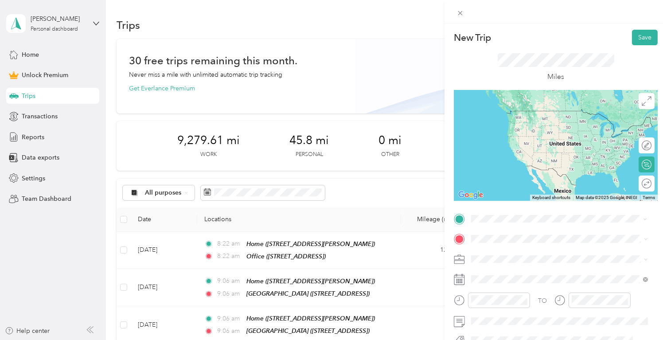
click at [582, 125] on span "53 Jocelyn Ln, 06410, Cheshire, CT, United States" at bounding box center [541, 124] width 106 height 8
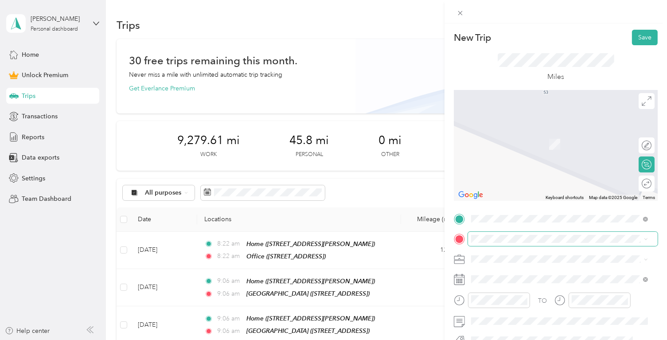
click at [499, 243] on span at bounding box center [563, 239] width 190 height 14
click at [528, 224] on span "157 Wooster St, 06511, New Haven, CT, United States" at bounding box center [516, 228] width 56 height 8
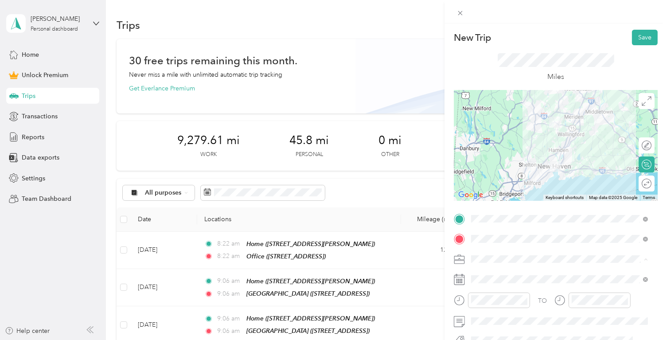
click at [494, 165] on span "Personal" at bounding box center [487, 166] width 24 height 8
click at [501, 153] on div "Work" at bounding box center [560, 150] width 171 height 9
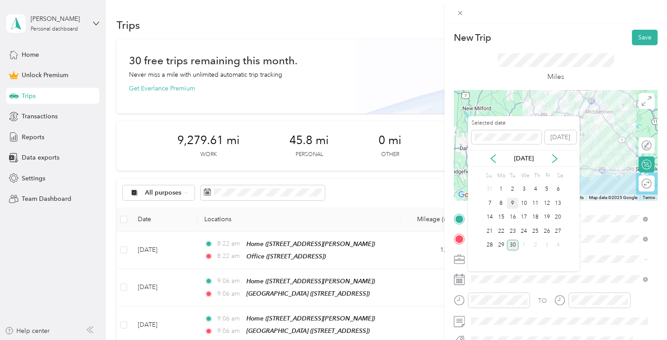
click at [514, 204] on div "9" at bounding box center [513, 203] width 12 height 11
click at [523, 203] on div "10" at bounding box center [525, 203] width 12 height 11
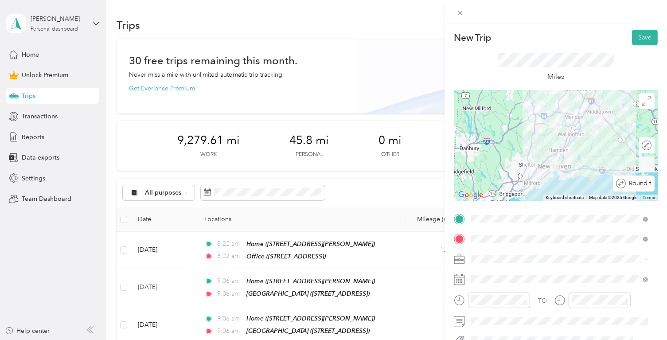
click at [638, 183] on div "Round trip" at bounding box center [634, 184] width 42 height 16
click at [639, 183] on div at bounding box center [642, 183] width 19 height 9
click at [640, 35] on button "Save" at bounding box center [645, 38] width 26 height 16
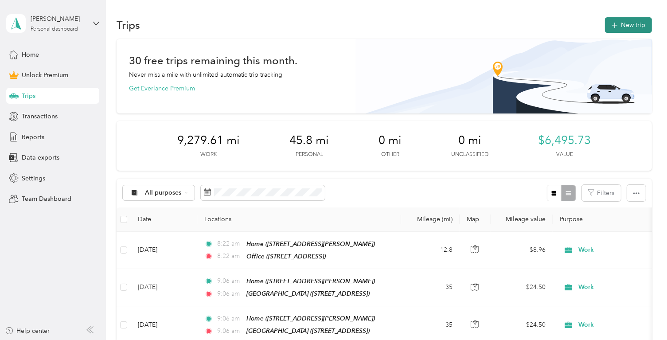
click at [619, 22] on button "New trip" at bounding box center [628, 25] width 47 height 16
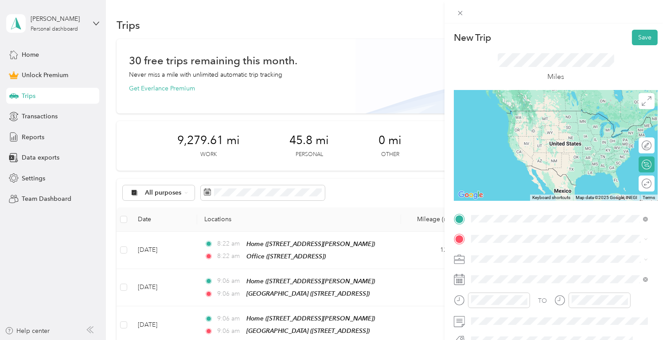
click at [490, 118] on div "Home 53 Jocelyn Ln, 06410, Cheshire, CT, United States" at bounding box center [541, 119] width 106 height 19
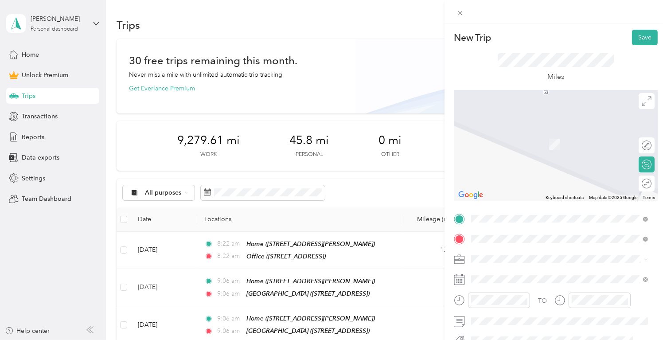
click at [545, 144] on span "1955 Central Park Ave, 10710, Yonkers, NY, United States" at bounding box center [516, 145] width 56 height 8
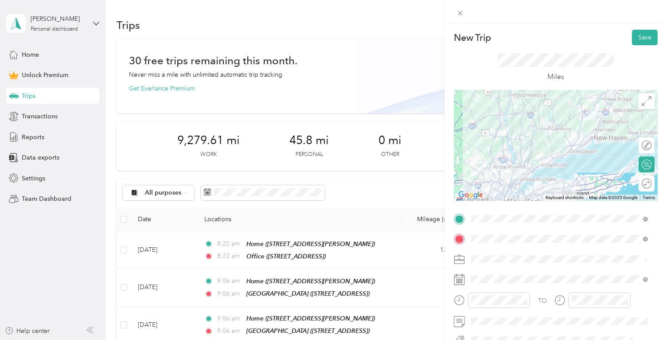
click at [505, 254] on span at bounding box center [563, 259] width 190 height 14
click at [516, 152] on div "Work" at bounding box center [560, 149] width 171 height 9
click at [501, 285] on span at bounding box center [563, 279] width 190 height 14
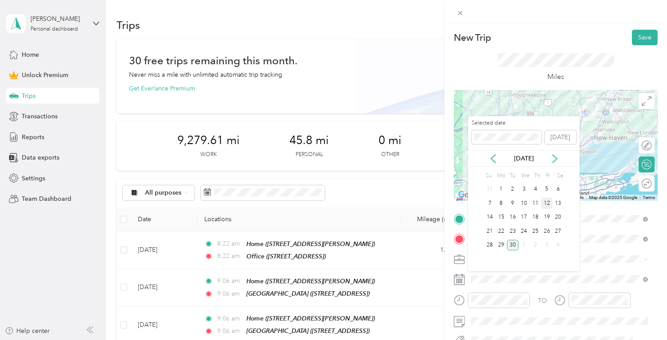
click at [547, 203] on div "12" at bounding box center [547, 203] width 12 height 11
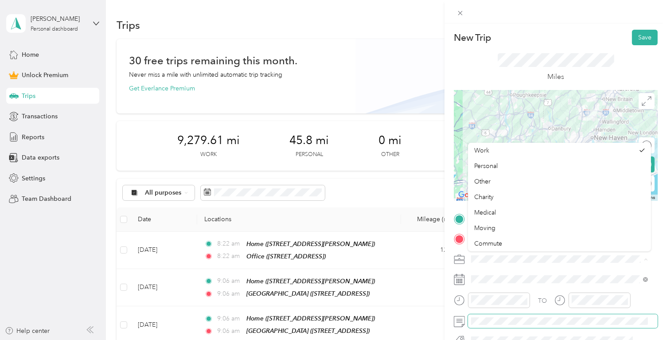
click at [549, 317] on span at bounding box center [563, 321] width 190 height 14
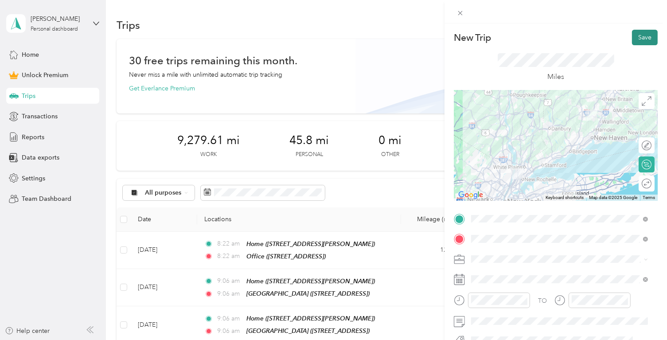
click at [642, 45] on button "Save" at bounding box center [645, 38] width 26 height 16
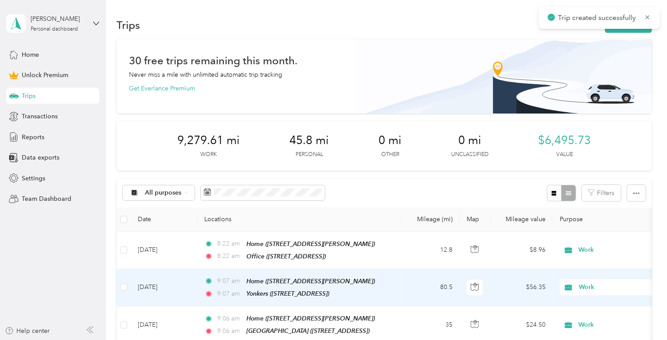
click at [511, 276] on td "$56.35" at bounding box center [522, 287] width 62 height 37
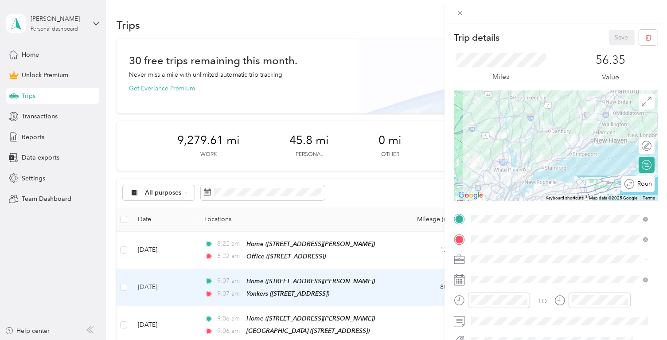
click at [643, 180] on div "Round trip" at bounding box center [643, 183] width 17 height 9
click at [635, 184] on div at bounding box center [638, 184] width 8 height 8
click at [616, 35] on button "Save" at bounding box center [622, 38] width 26 height 16
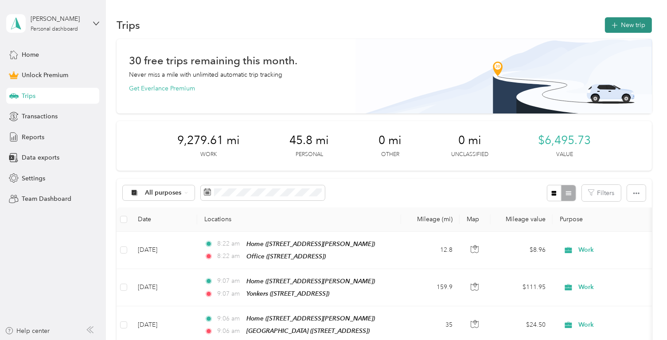
click at [632, 29] on button "New trip" at bounding box center [628, 25] width 47 height 16
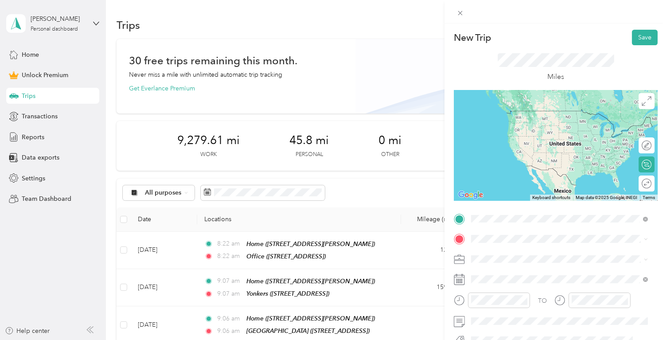
click at [545, 119] on div "Yonkers 1955 Central Park Ave, 10710, Yonkers, NY, United States" at bounding box center [516, 119] width 56 height 19
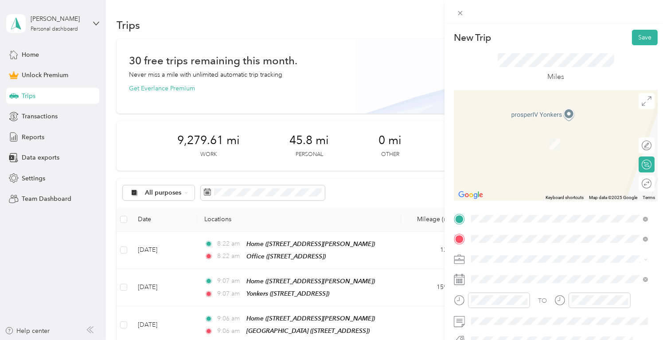
click at [556, 152] on span "Randall's Island Park, 10 Central Rd, New York, NY 10035, United States , 10035…" at bounding box center [548, 149] width 121 height 17
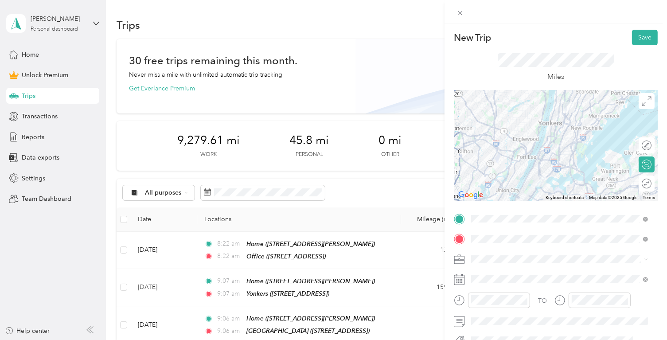
click at [645, 180] on div "Round trip" at bounding box center [647, 184] width 16 height 16
click at [639, 184] on div at bounding box center [642, 183] width 19 height 9
click at [527, 154] on div "Work" at bounding box center [560, 150] width 171 height 9
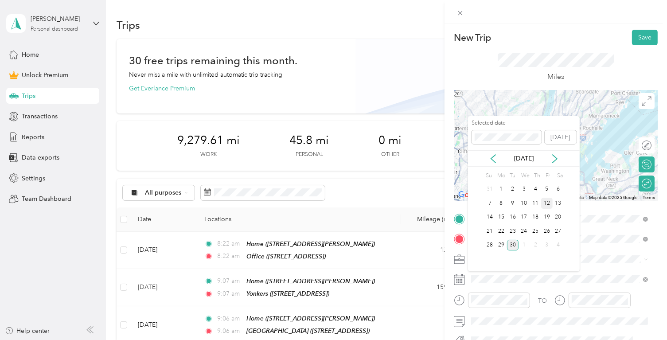
click at [546, 202] on div "12" at bounding box center [547, 203] width 12 height 11
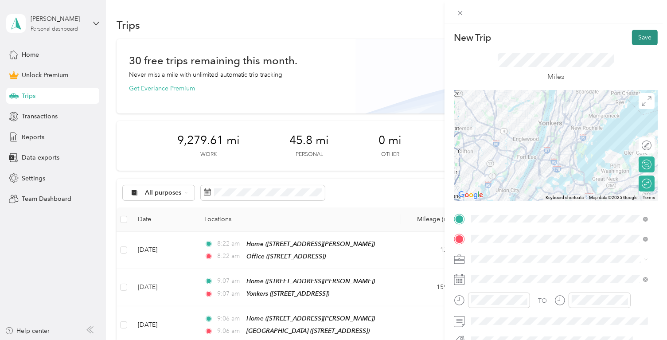
click at [642, 36] on button "Save" at bounding box center [645, 38] width 26 height 16
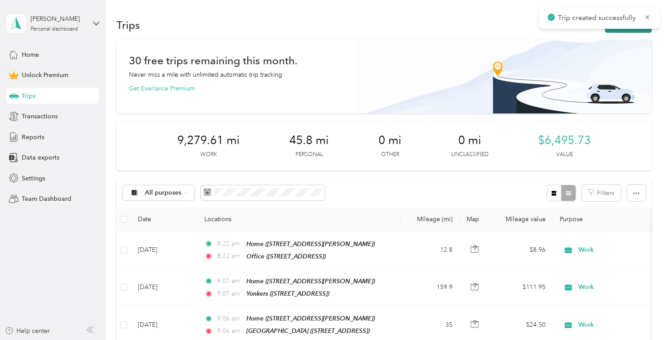
click at [641, 32] on button "New trip" at bounding box center [628, 25] width 47 height 16
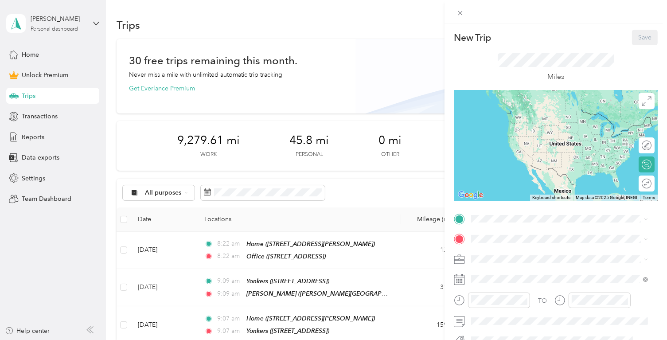
drag, startPoint x: 535, startPoint y: 212, endPoint x: 524, endPoint y: 200, distance: 16.6
click at [524, 200] on div "New Trip Save This trip cannot be edited because it is either under review, app…" at bounding box center [556, 218] width 204 height 376
drag, startPoint x: 524, startPoint y: 200, endPoint x: 515, endPoint y: 213, distance: 16.0
click at [516, 213] on span at bounding box center [563, 219] width 190 height 14
click at [511, 114] on div "Home" at bounding box center [541, 114] width 106 height 8
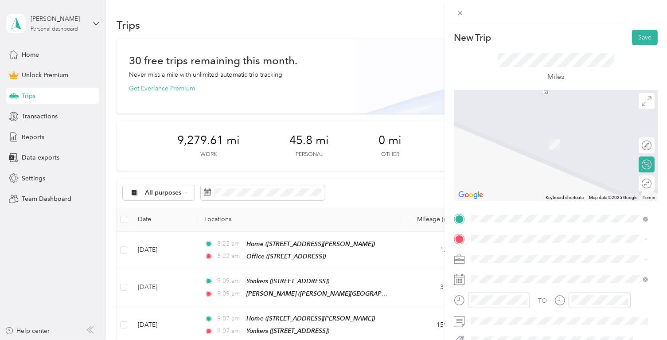
click at [531, 142] on span "Randall's Island Park, 10 Central Rd, New York, NY 10035, United States , 10035…" at bounding box center [548, 148] width 121 height 17
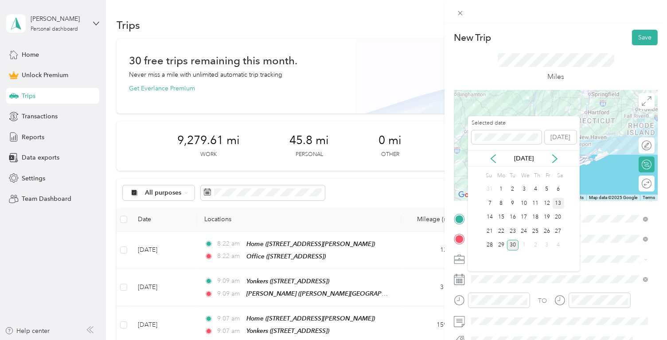
click at [557, 202] on div "13" at bounding box center [559, 203] width 12 height 11
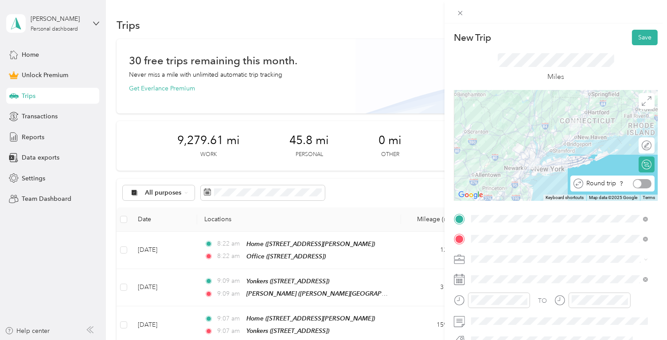
click at [639, 187] on div at bounding box center [642, 183] width 19 height 9
click at [494, 154] on li "Work" at bounding box center [559, 151] width 183 height 16
click at [643, 40] on button "Save" at bounding box center [645, 38] width 26 height 16
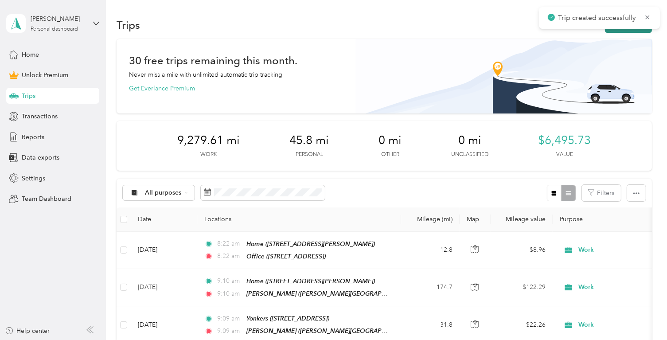
click at [639, 31] on button "New trip" at bounding box center [628, 25] width 47 height 16
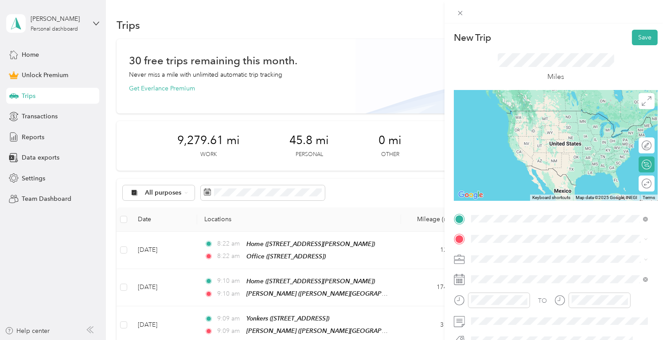
click at [591, 125] on span "53 Jocelyn Ln, 06410, Cheshire, CT, United States" at bounding box center [541, 124] width 106 height 8
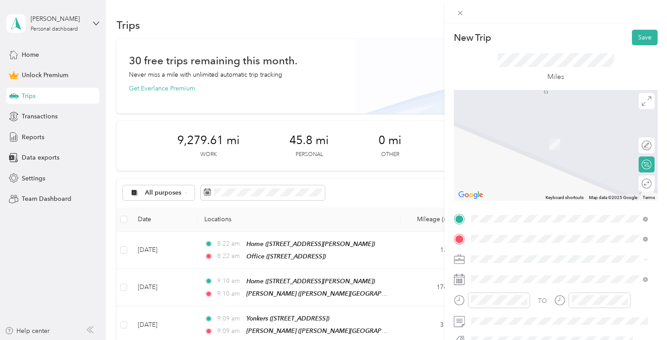
click at [535, 135] on span "875 Memorial Avenue West Springfield, Massachusetts 01089, United States" at bounding box center [532, 131] width 89 height 8
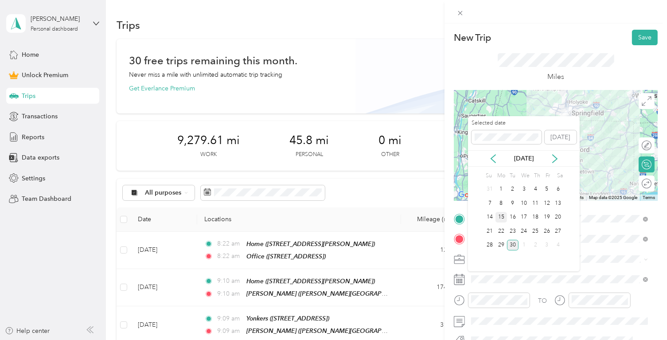
click at [504, 219] on div "15" at bounding box center [502, 217] width 12 height 11
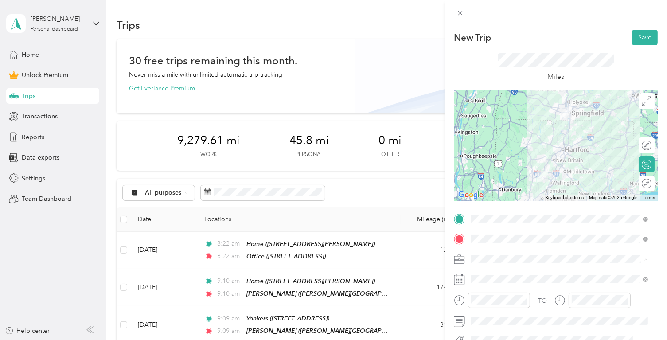
click at [503, 153] on li "Work" at bounding box center [559, 151] width 183 height 16
click at [584, 35] on div "New Trip Save" at bounding box center [556, 38] width 204 height 16
click at [643, 188] on div "Round trip" at bounding box center [647, 184] width 16 height 16
click at [638, 186] on div at bounding box center [642, 183] width 19 height 9
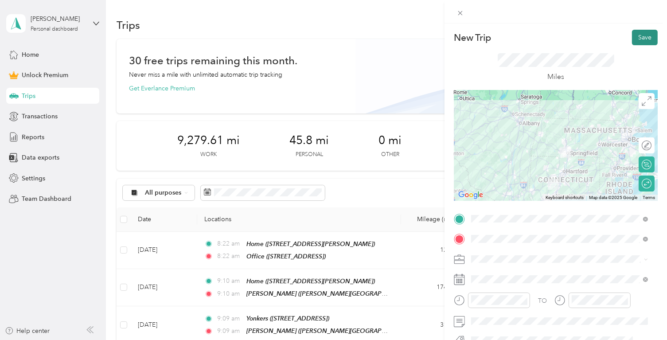
click at [642, 39] on button "Save" at bounding box center [645, 38] width 26 height 16
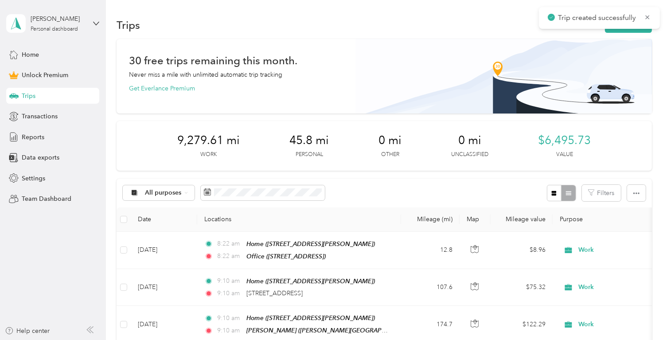
click at [640, 34] on div "Trips New trip" at bounding box center [384, 25] width 535 height 19
click at [638, 31] on button "New trip" at bounding box center [628, 25] width 47 height 16
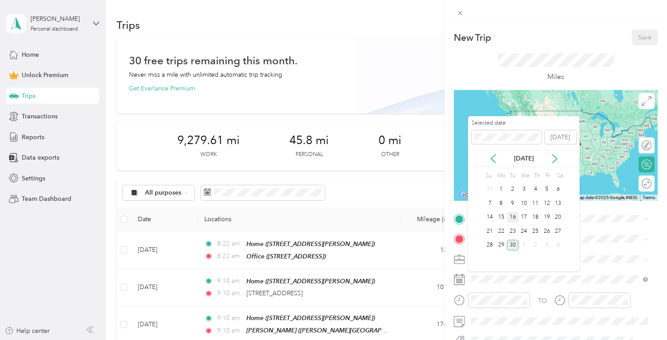
click at [515, 216] on div "16" at bounding box center [513, 217] width 12 height 11
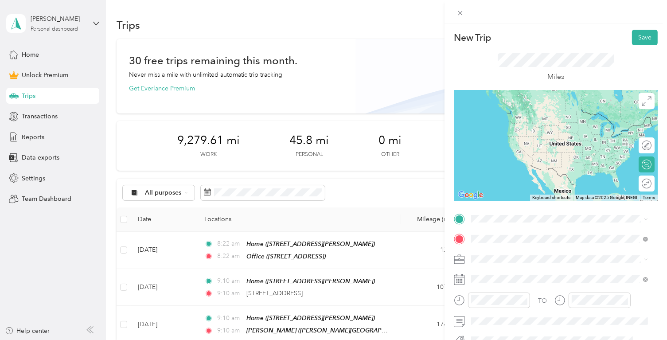
click at [536, 135] on span "875 Memorial Avenue West Springfield, Massachusetts 01089, United States" at bounding box center [532, 131] width 89 height 8
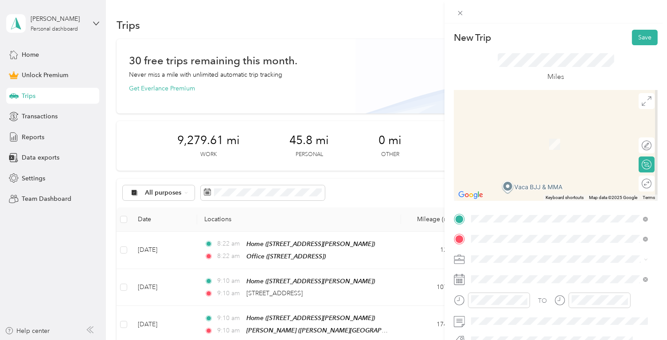
click at [594, 118] on div "Home 53 Jocelyn Ln, 06410, Cheshire, CT, United States" at bounding box center [541, 119] width 106 height 19
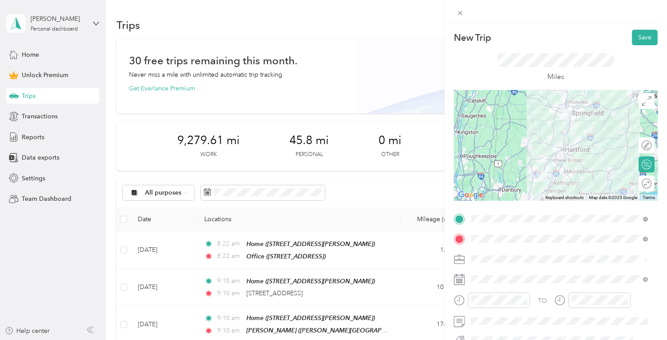
click at [513, 150] on div "Work" at bounding box center [560, 150] width 171 height 9
click at [641, 183] on div at bounding box center [642, 183] width 19 height 9
click at [635, 35] on button "Save" at bounding box center [645, 38] width 26 height 16
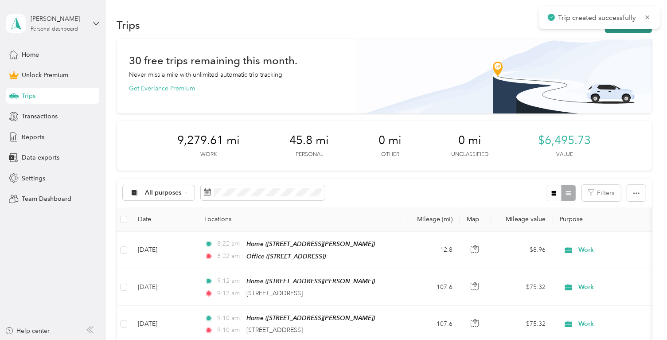
click at [639, 32] on button "New trip" at bounding box center [628, 25] width 47 height 16
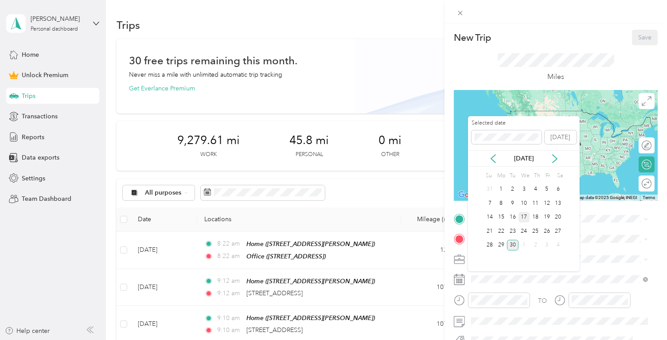
click at [523, 216] on div "17" at bounding box center [525, 217] width 12 height 11
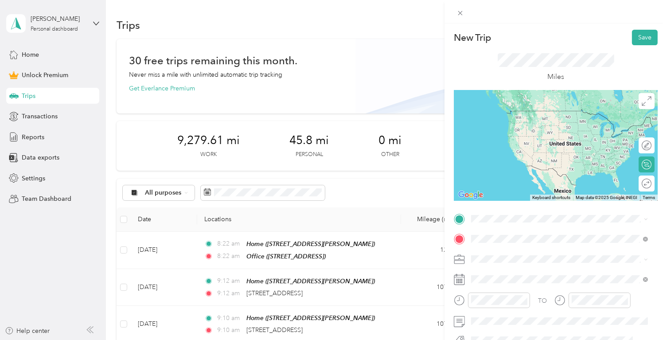
click at [506, 126] on div "875 Memorial Avenue West Springfield, Massachusetts 01089, United States" at bounding box center [560, 132] width 171 height 12
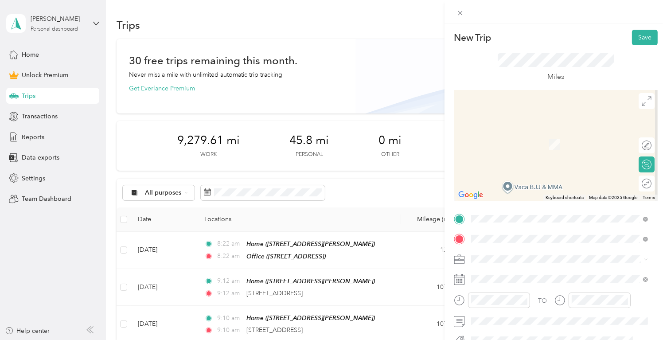
click at [524, 119] on div "Home 53 Jocelyn Ln, 06410, Cheshire, CT, United States" at bounding box center [541, 119] width 106 height 19
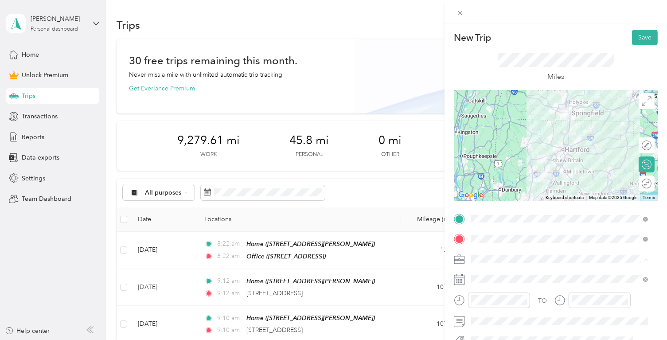
click at [515, 153] on div "Work" at bounding box center [560, 150] width 171 height 9
click at [644, 185] on div at bounding box center [642, 183] width 19 height 9
click at [638, 43] on button "Save" at bounding box center [645, 38] width 26 height 16
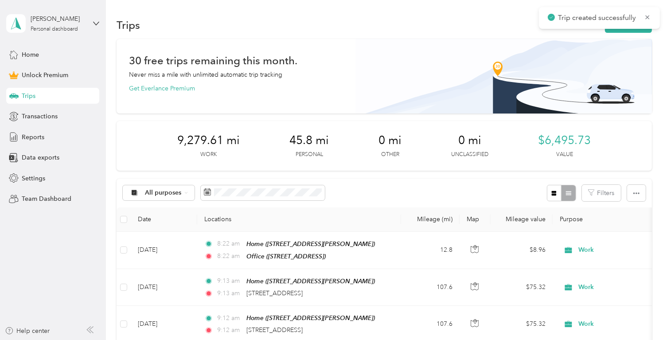
click at [632, 33] on div "Trips New trip" at bounding box center [384, 25] width 535 height 19
click at [630, 30] on button "New trip" at bounding box center [628, 25] width 47 height 16
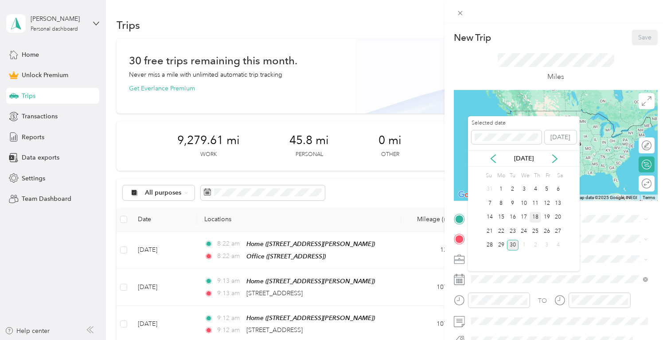
click at [537, 218] on div "18" at bounding box center [536, 217] width 12 height 11
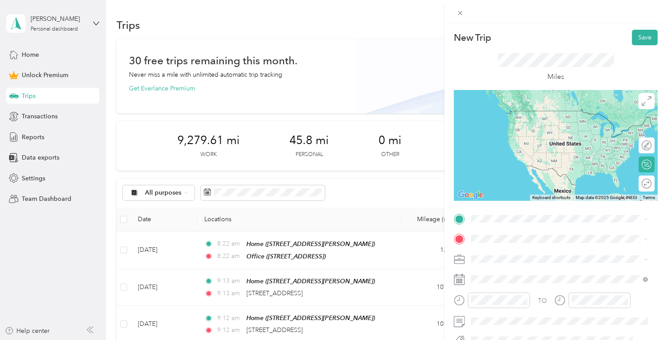
click at [509, 153] on li "Work" at bounding box center [559, 151] width 183 height 16
click at [517, 132] on span "875 Memorial Avenue West Springfield, Massachusetts 01089, United States" at bounding box center [532, 131] width 89 height 8
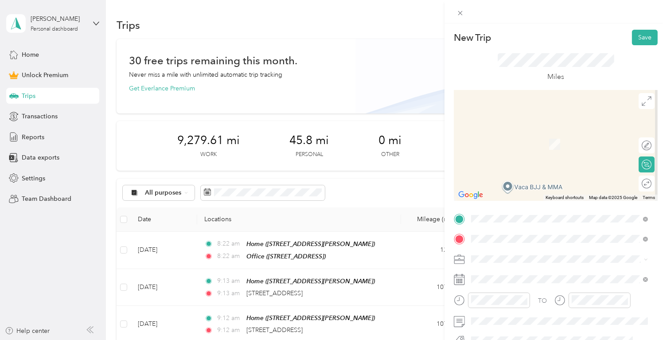
click at [522, 116] on div "Home" at bounding box center [541, 114] width 106 height 8
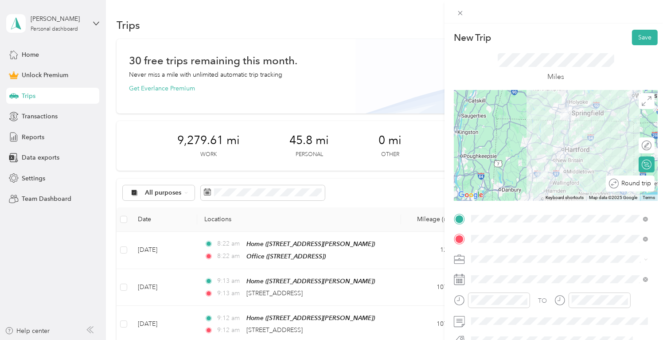
click at [643, 184] on div "Round trip" at bounding box center [635, 183] width 33 height 9
click at [640, 184] on div at bounding box center [642, 183] width 19 height 9
click at [647, 39] on button "Save" at bounding box center [645, 38] width 26 height 16
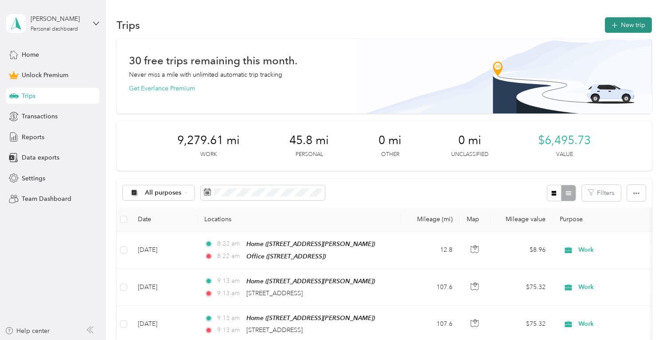
click at [634, 23] on button "New trip" at bounding box center [628, 25] width 47 height 16
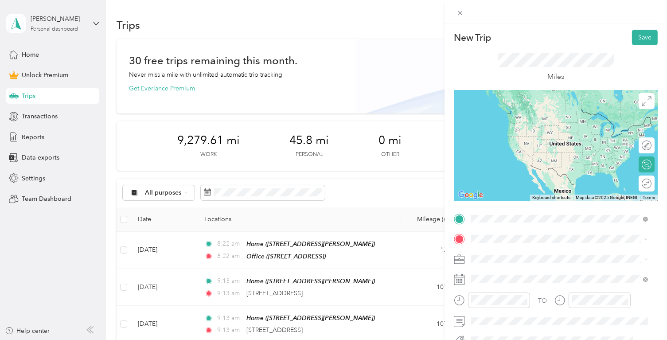
drag, startPoint x: 557, startPoint y: 126, endPoint x: 556, endPoint y: 138, distance: 11.6
click at [557, 126] on span "53 Jocelyn Ln, 06410, Cheshire, CT, United States" at bounding box center [541, 124] width 106 height 8
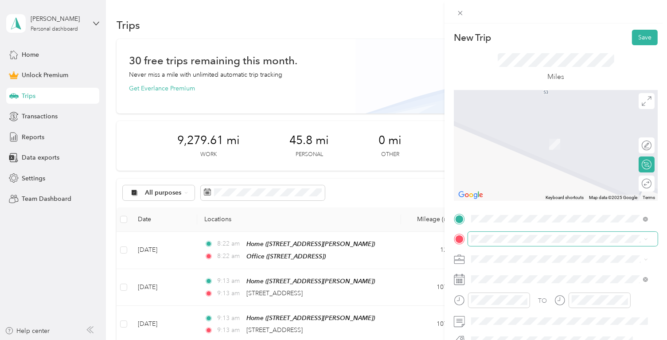
click at [531, 233] on span at bounding box center [563, 239] width 190 height 14
click at [527, 245] on span at bounding box center [563, 239] width 190 height 14
click at [545, 169] on span "130 Reidville Dr, 06705, Waterbury, CT, United States" at bounding box center [516, 173] width 56 height 8
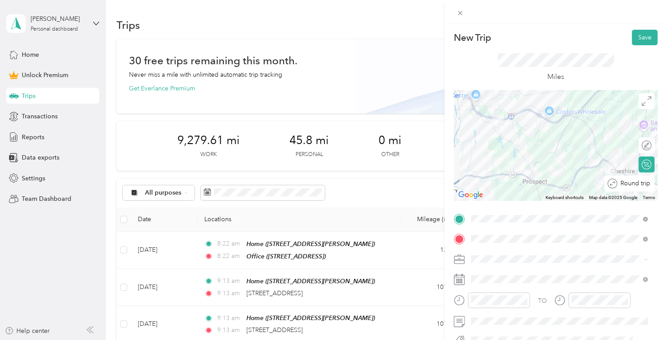
click at [643, 180] on div "Round trip" at bounding box center [635, 183] width 34 height 9
click at [641, 183] on div at bounding box center [642, 183] width 19 height 9
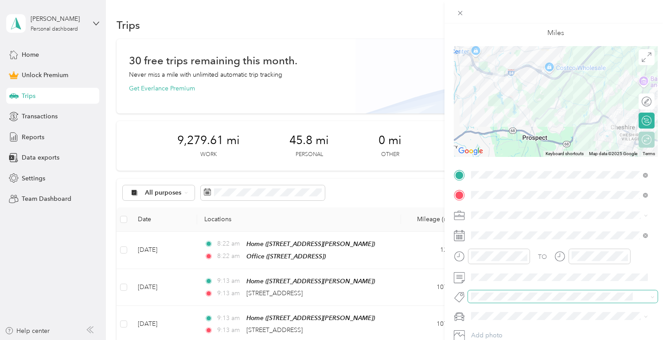
scroll to position [89, 0]
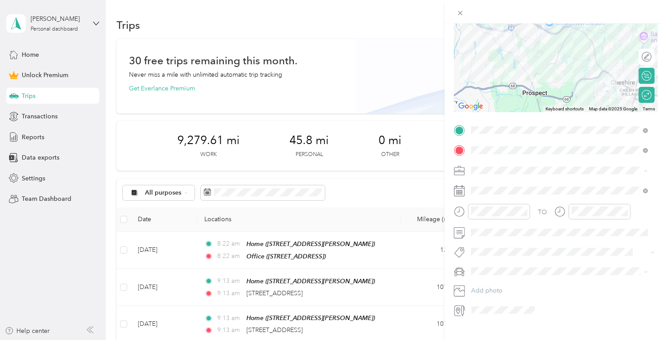
click at [485, 187] on span "Work" at bounding box center [482, 186] width 15 height 8
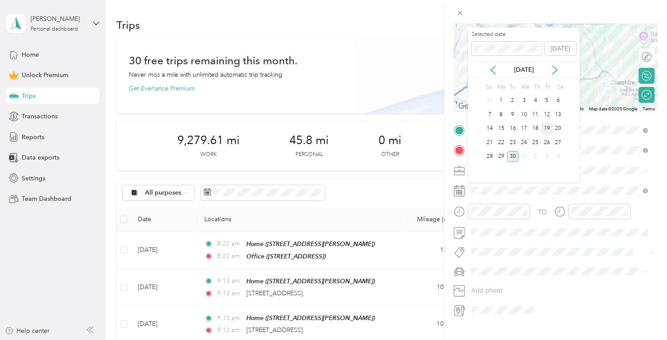
click at [549, 129] on div "19" at bounding box center [547, 128] width 12 height 11
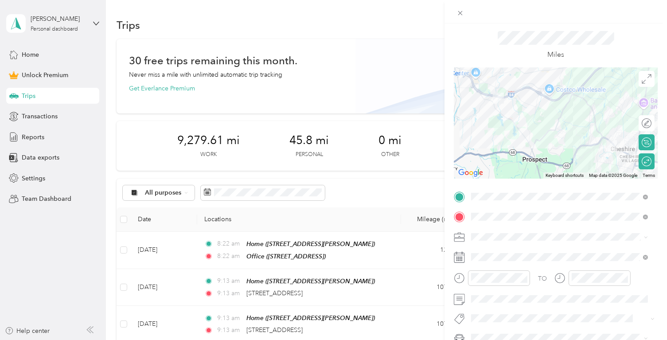
scroll to position [0, 0]
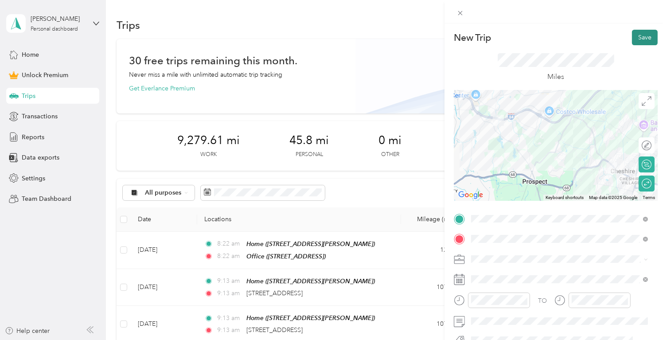
click at [635, 39] on button "Save" at bounding box center [645, 38] width 26 height 16
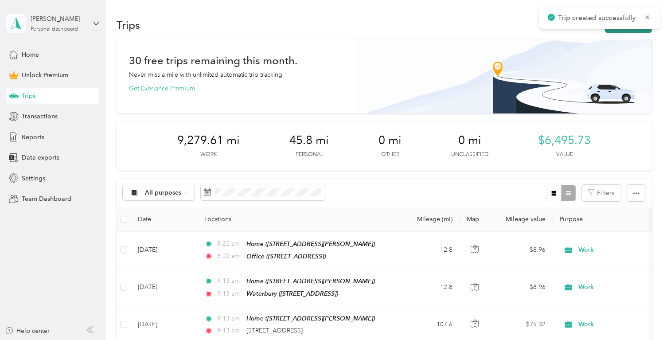
click at [628, 29] on button "New trip" at bounding box center [628, 25] width 47 height 16
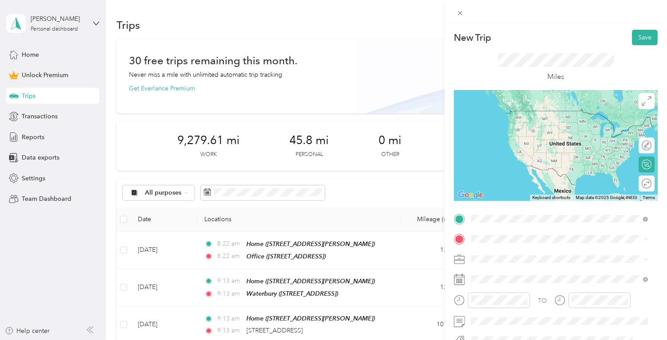
click at [569, 122] on span "53 Jocelyn Ln, 06410, Cheshire, CT, United States" at bounding box center [541, 124] width 106 height 8
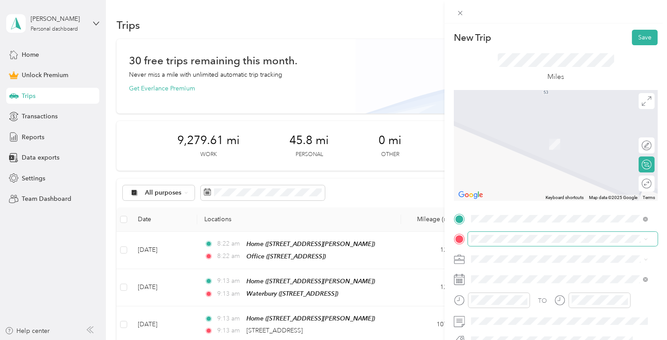
click at [517, 245] on span at bounding box center [563, 239] width 190 height 14
click at [538, 164] on div "Warwick" at bounding box center [516, 162] width 56 height 8
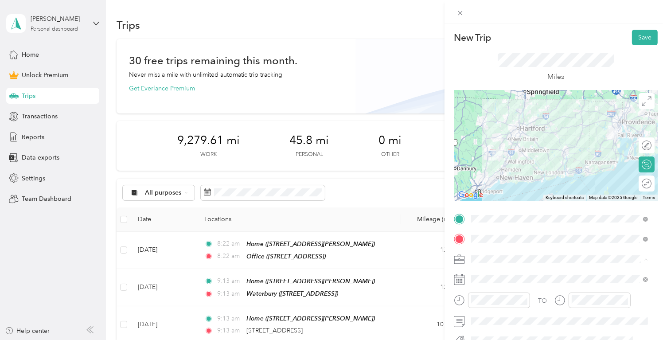
click at [506, 154] on li "Work" at bounding box center [559, 151] width 183 height 16
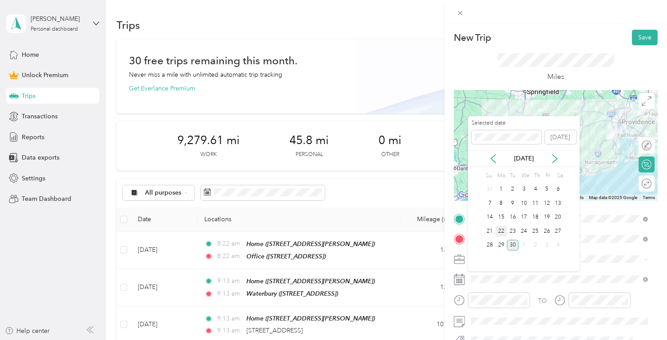
click at [503, 229] on div "22" at bounding box center [502, 231] width 12 height 11
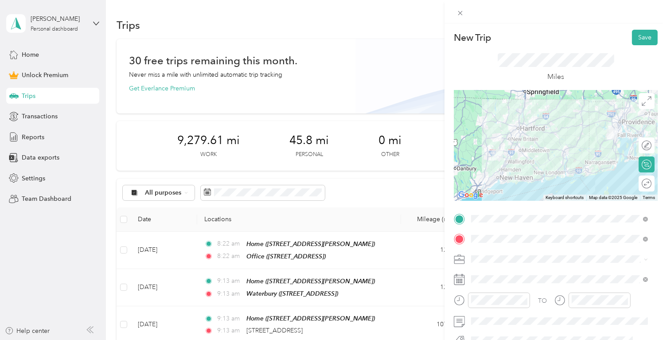
click at [643, 189] on div "Round trip" at bounding box center [647, 184] width 16 height 16
drag, startPoint x: 643, startPoint y: 188, endPoint x: 641, endPoint y: 182, distance: 7.0
click at [642, 182] on icon at bounding box center [647, 184] width 10 height 10
click at [636, 181] on div at bounding box center [642, 183] width 19 height 9
click at [637, 37] on button "Save" at bounding box center [645, 38] width 26 height 16
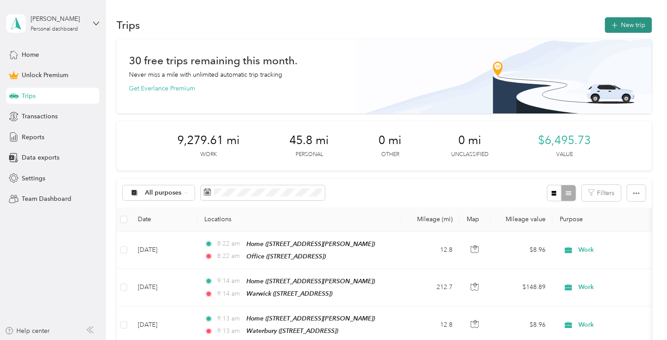
click at [637, 27] on button "New trip" at bounding box center [628, 25] width 47 height 16
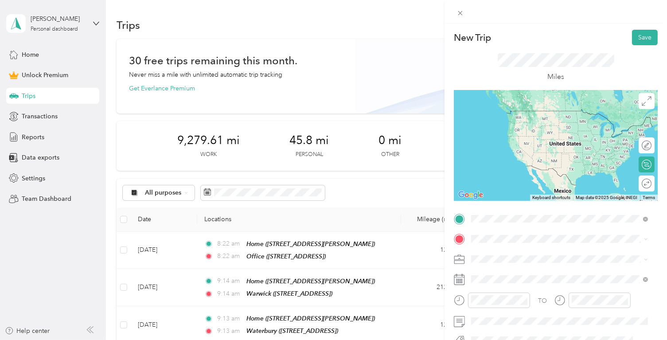
click at [505, 129] on div "Home 53 Jocelyn Ln, 06410, Cheshire, CT, United States" at bounding box center [560, 120] width 171 height 22
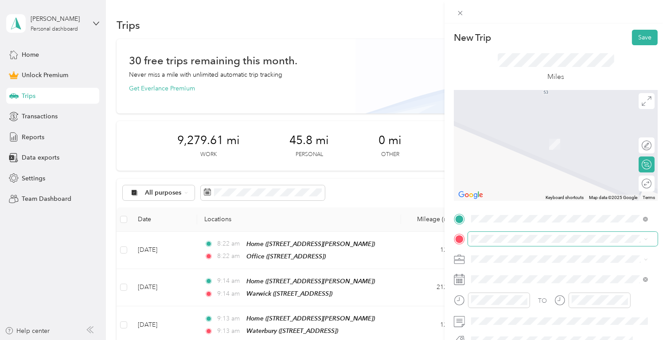
click at [498, 243] on span at bounding box center [563, 239] width 190 height 14
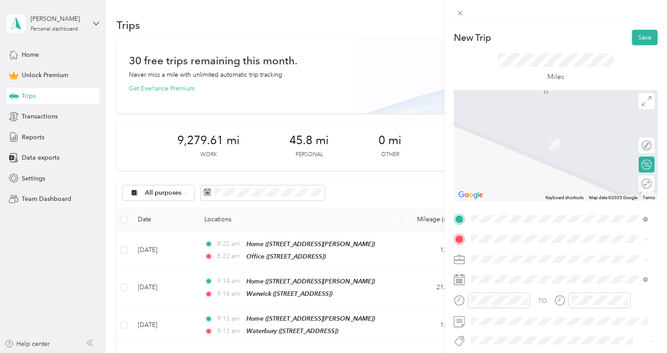
click at [524, 293] on span "440 Wheelers Farm Road Milford, Connecticut 06461, United States" at bounding box center [532, 289] width 89 height 8
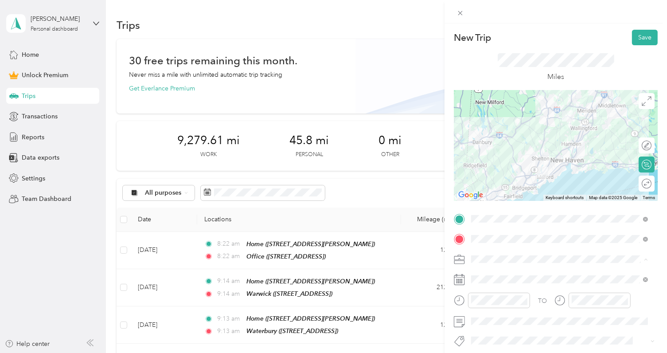
click at [501, 153] on div "Work" at bounding box center [560, 150] width 171 height 9
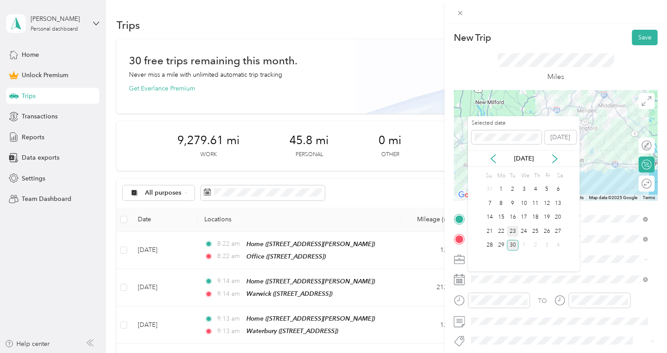
click at [514, 232] on div "23" at bounding box center [513, 231] width 12 height 11
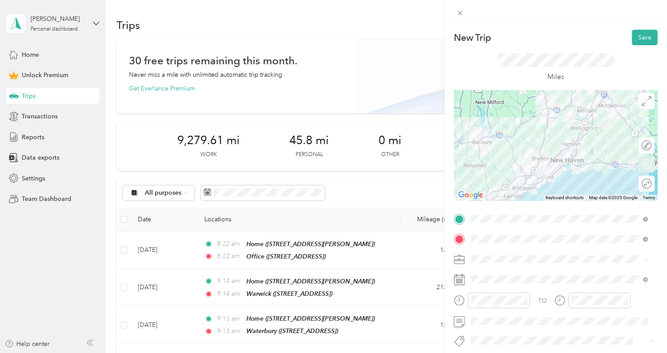
click at [652, 186] on div "Round trip" at bounding box center [652, 183] width 0 height 9
click at [634, 184] on div at bounding box center [638, 184] width 8 height 8
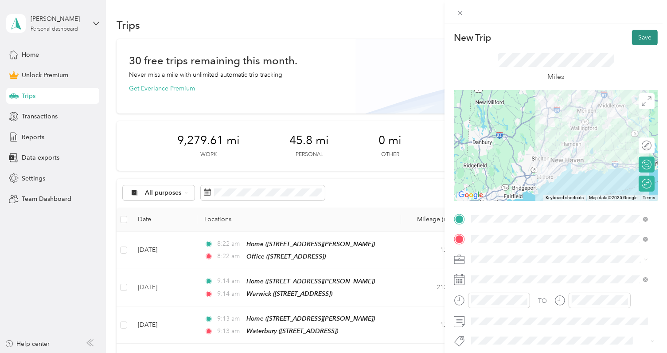
click at [640, 33] on button "Save" at bounding box center [645, 38] width 26 height 16
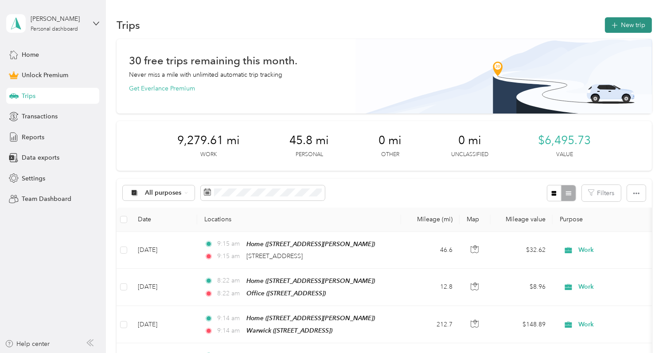
click at [618, 17] on button "New trip" at bounding box center [628, 25] width 47 height 16
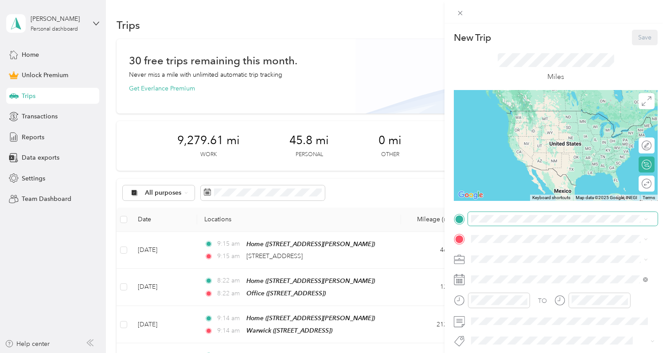
click at [533, 224] on span at bounding box center [563, 219] width 190 height 14
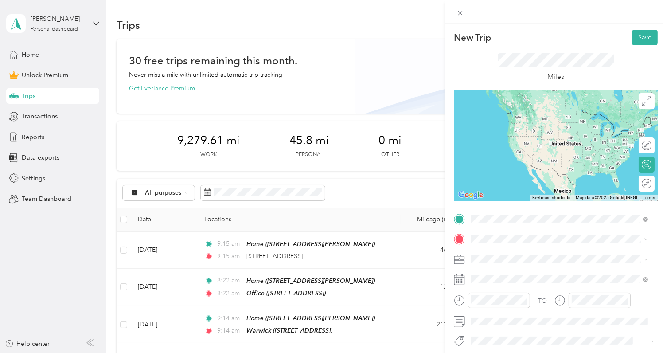
click at [506, 247] on li "Home 53 Jocelyn Ln, 06410, Cheshire, CT, United States" at bounding box center [559, 259] width 183 height 28
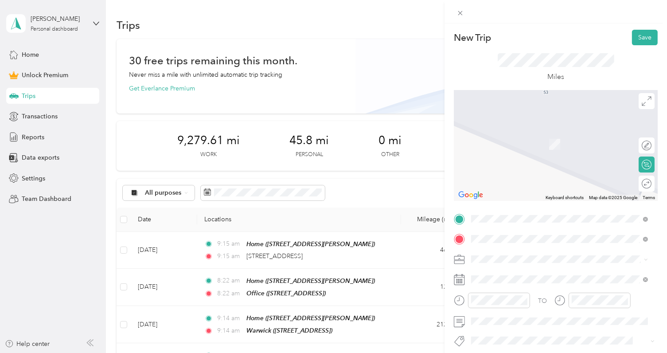
click at [525, 214] on div "[GEOGRAPHIC_DATA]" at bounding box center [521, 218] width 66 height 8
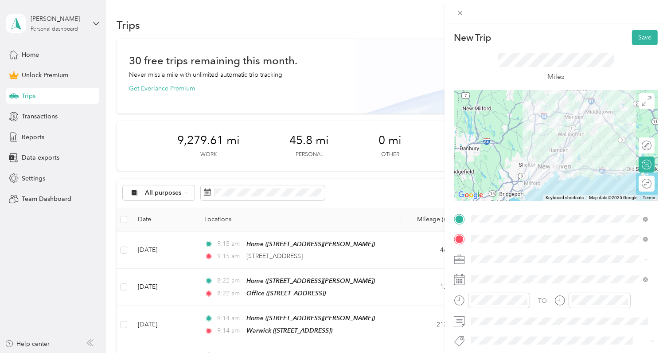
click at [510, 150] on div "Work" at bounding box center [560, 150] width 171 height 9
click at [639, 181] on div "Round trip" at bounding box center [647, 184] width 16 height 16
click at [641, 184] on div at bounding box center [642, 183] width 19 height 9
click at [506, 278] on span at bounding box center [563, 279] width 190 height 14
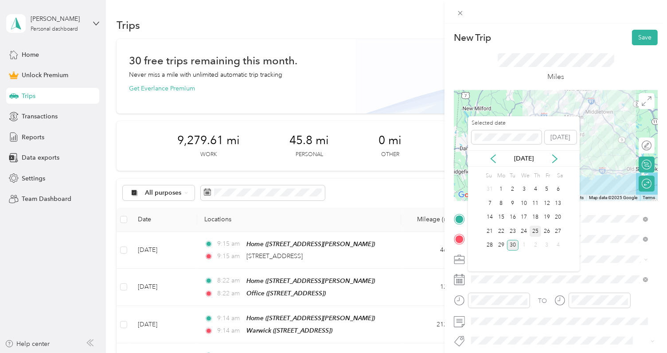
click at [537, 231] on div "25" at bounding box center [536, 231] width 12 height 11
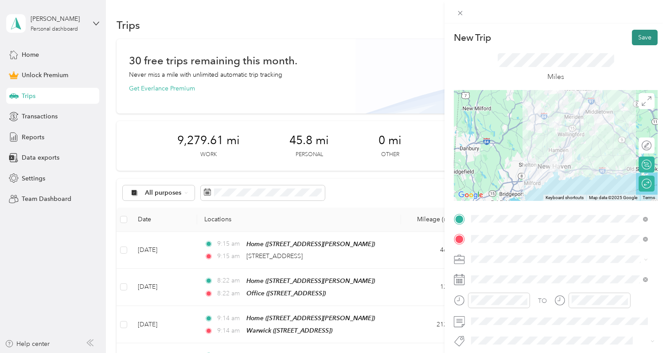
click at [649, 39] on button "Save" at bounding box center [645, 38] width 26 height 16
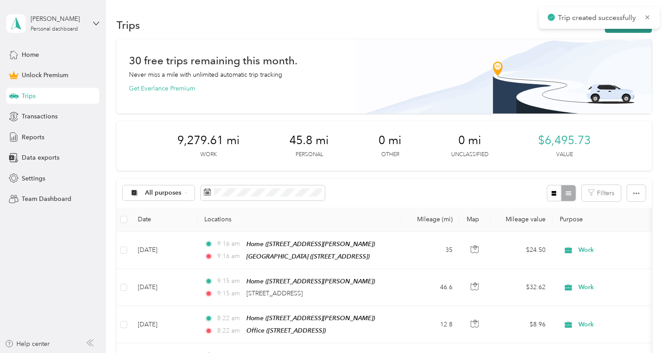
click at [624, 31] on button "New trip" at bounding box center [628, 25] width 47 height 16
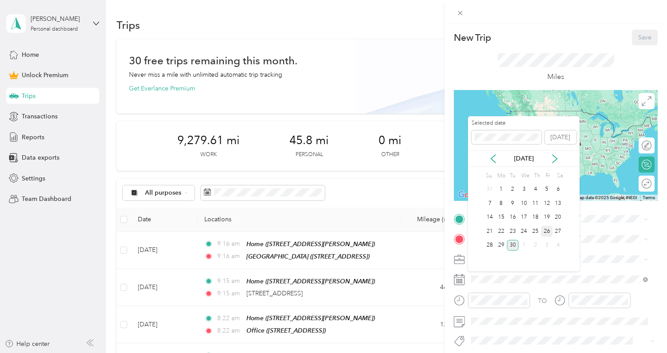
click at [545, 229] on div "26" at bounding box center [547, 231] width 12 height 11
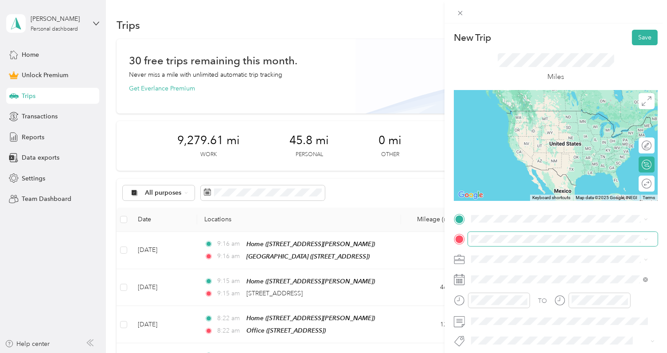
click at [535, 243] on span at bounding box center [563, 239] width 190 height 14
click at [537, 177] on div "Manchester 221 Buckland Hills Dr, 06042, Manchester, CT, United States" at bounding box center [521, 167] width 66 height 19
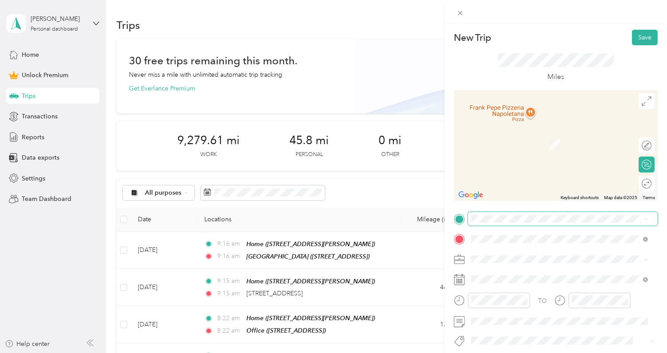
click at [519, 225] on span at bounding box center [563, 219] width 190 height 14
click at [523, 248] on div "Home 53 Jocelyn Ln, 06410, Cheshire, CT, United States" at bounding box center [560, 259] width 171 height 22
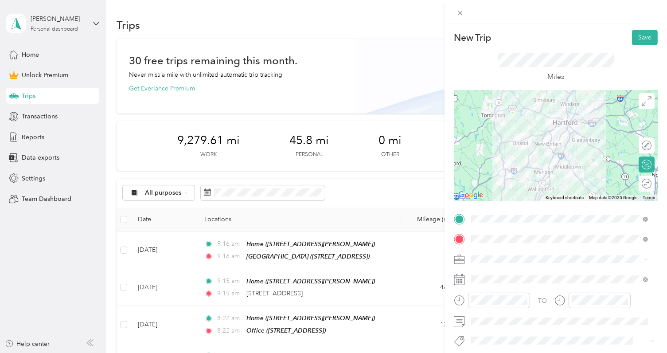
click at [642, 183] on div "Round trip" at bounding box center [647, 184] width 16 height 16
click at [639, 188] on div "Round trip" at bounding box center [613, 184] width 84 height 16
click at [639, 183] on div at bounding box center [642, 183] width 19 height 9
click at [643, 35] on button "Save" at bounding box center [645, 38] width 26 height 16
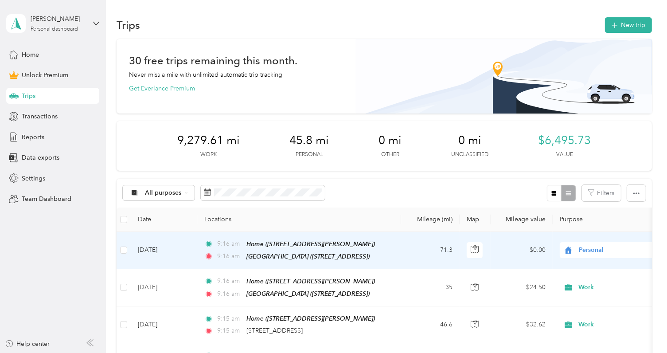
click at [587, 251] on span "Personal" at bounding box center [619, 250] width 81 height 10
click at [586, 137] on span "Work" at bounding box center [621, 139] width 82 height 9
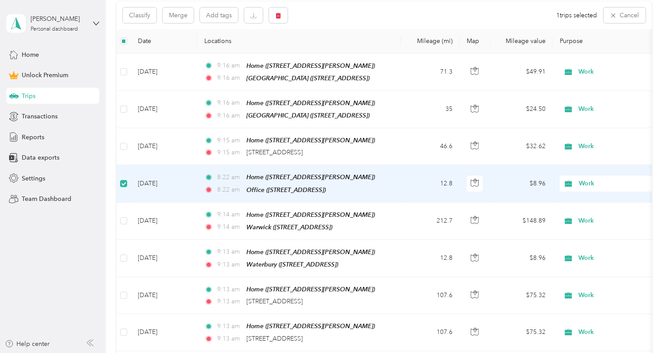
scroll to position [176, 0]
drag, startPoint x: 520, startPoint y: 185, endPoint x: 490, endPoint y: 180, distance: 30.0
click at [496, 179] on td "$8.96" at bounding box center [522, 184] width 62 height 37
click at [361, 167] on td "8:22 am Home (53 Jocelyn Ln, Cheshire, CT) 8:22 am Office (1336 E Main St, Meri…" at bounding box center [299, 184] width 204 height 37
click at [362, 175] on div "8:22 am Home (53 Jocelyn Ln, Cheshire, CT)" at bounding box center [297, 178] width 186 height 10
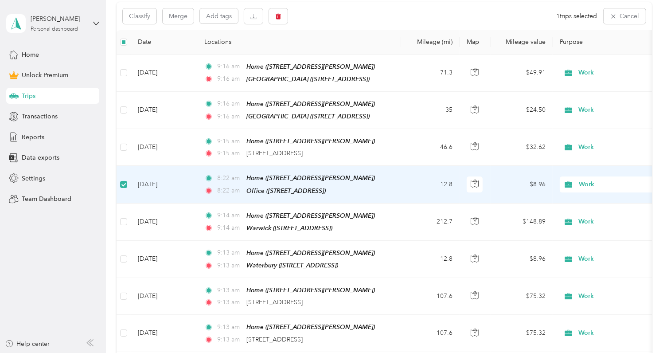
click at [363, 175] on div "8:22 am Home (53 Jocelyn Ln, Cheshire, CT)" at bounding box center [297, 178] width 186 height 10
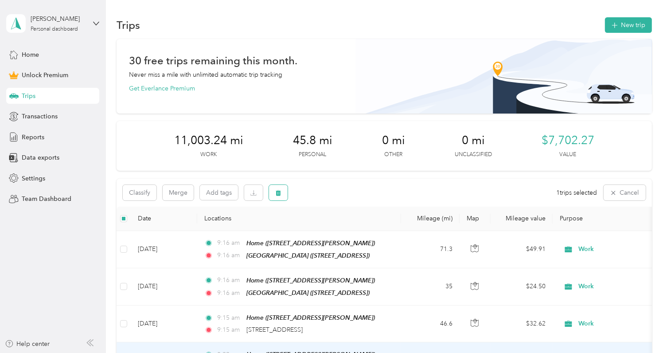
click at [283, 192] on button "button" at bounding box center [278, 193] width 19 height 16
click at [342, 233] on button "Yes" at bounding box center [344, 230] width 17 height 14
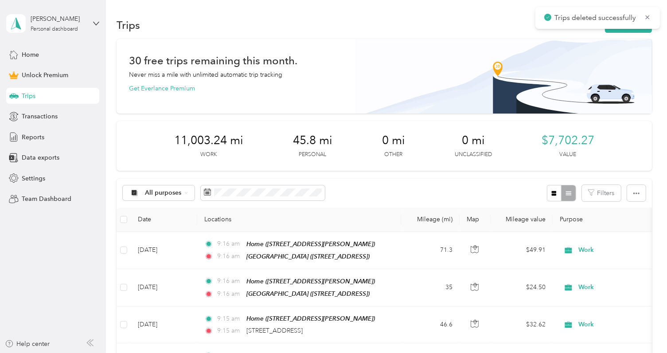
click at [540, 39] on img at bounding box center [504, 76] width 297 height 75
click at [54, 135] on div "Reports" at bounding box center [52, 137] width 93 height 16
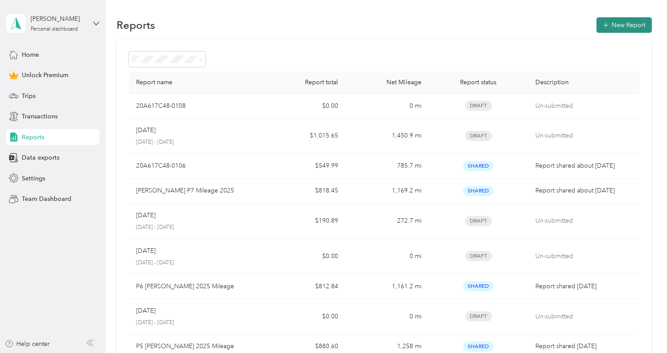
click at [629, 27] on button "New Report" at bounding box center [624, 25] width 55 height 16
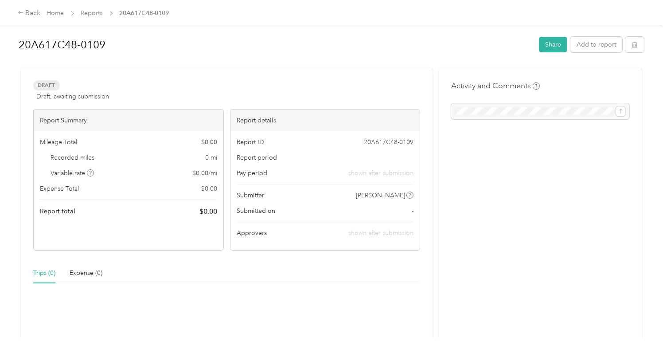
click at [557, 107] on div at bounding box center [540, 111] width 178 height 16
click at [531, 111] on div at bounding box center [540, 111] width 178 height 16
click at [561, 47] on button "Share" at bounding box center [553, 45] width 28 height 16
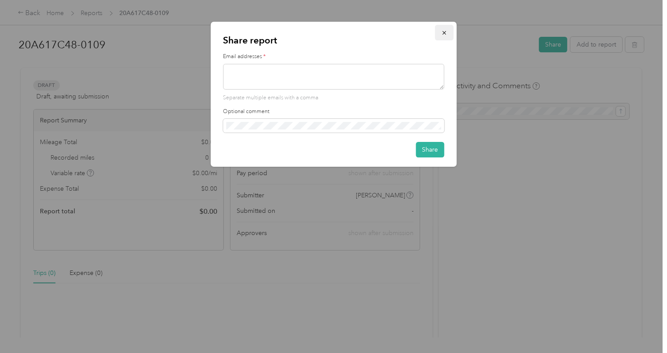
click at [444, 36] on button "button" at bounding box center [444, 33] width 19 height 16
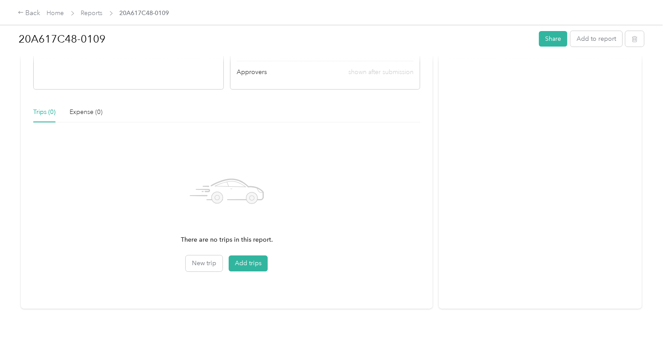
scroll to position [169, 0]
click at [248, 257] on button "Add trips" at bounding box center [248, 261] width 39 height 16
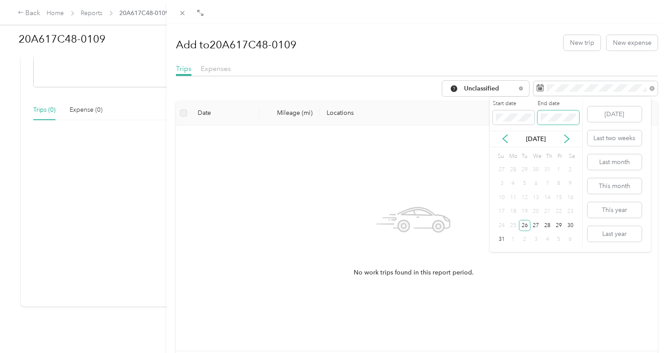
click at [561, 123] on span at bounding box center [559, 117] width 42 height 14
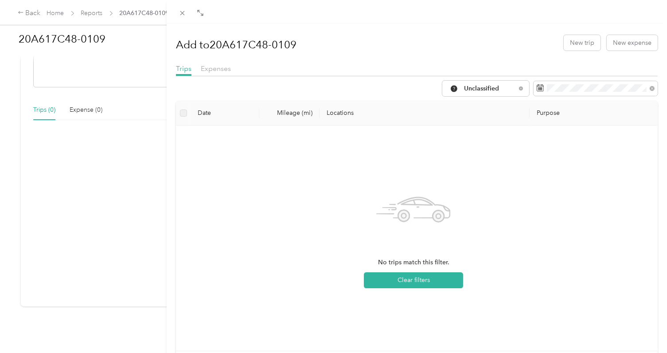
click at [561, 258] on div "No trips match this filter. Clear filters" at bounding box center [413, 238] width 461 height 211
click at [507, 86] on span "Unclassified" at bounding box center [490, 89] width 52 height 6
click at [486, 131] on li "Work" at bounding box center [479, 134] width 87 height 16
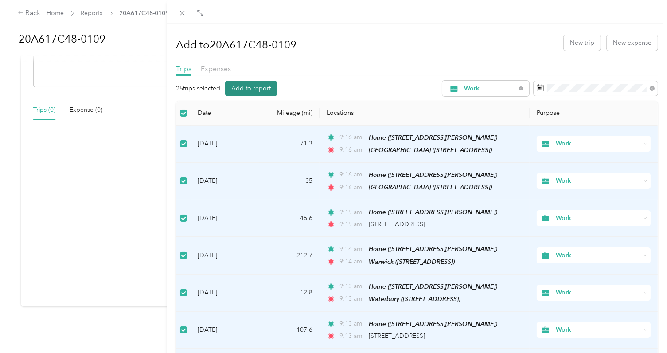
click at [249, 86] on button "Add to report" at bounding box center [251, 89] width 52 height 16
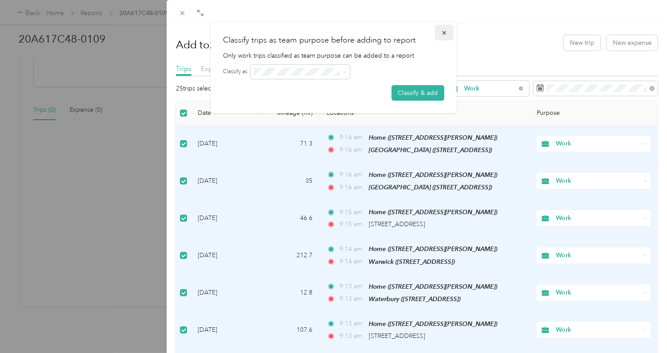
click at [445, 31] on icon "button" at bounding box center [444, 33] width 6 height 6
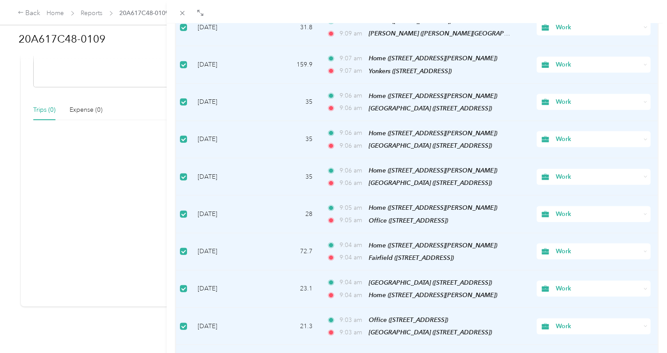
scroll to position [757, 0]
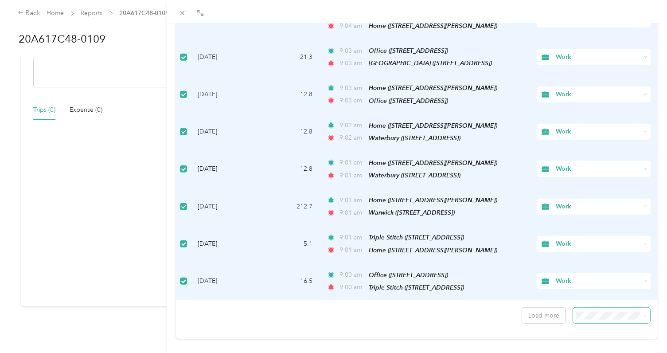
click at [600, 308] on span at bounding box center [611, 316] width 77 height 16
click at [643, 314] on icon at bounding box center [645, 316] width 4 height 4
click at [616, 266] on div "50 per load" at bounding box center [605, 267] width 64 height 9
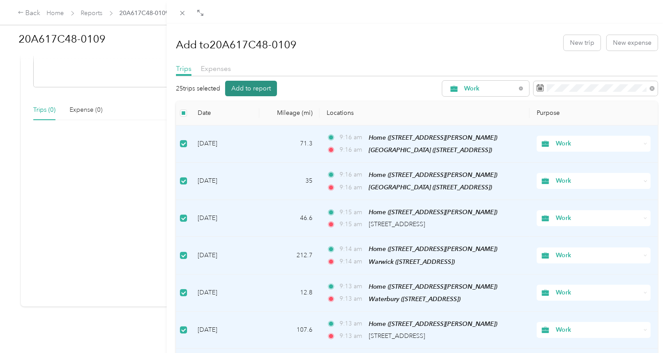
click at [268, 90] on button "Add to report" at bounding box center [251, 89] width 52 height 16
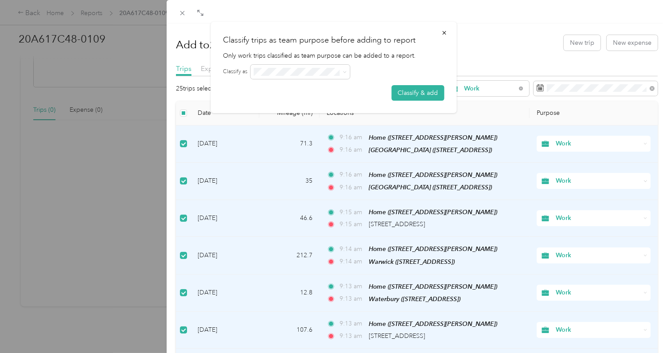
click at [275, 61] on div "Classify trips as team purpose before adding to report Only work trips classifi…" at bounding box center [334, 67] width 246 height 91
click at [294, 55] on div "Classify trips as team purpose before adding to report Only work trips classifi…" at bounding box center [334, 67] width 246 height 91
click at [341, 75] on span at bounding box center [300, 72] width 99 height 14
click at [405, 91] on button "Classify & add" at bounding box center [418, 93] width 53 height 16
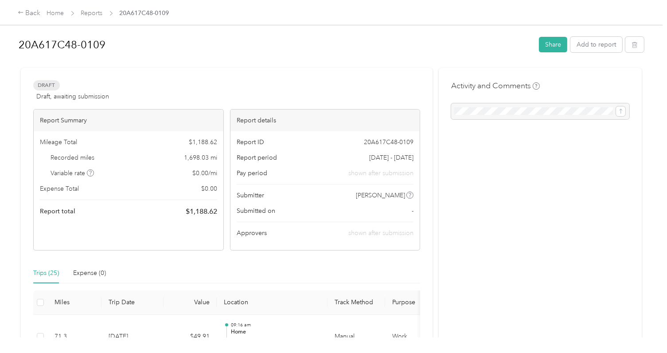
click at [126, 91] on div "Draft Draft, awaiting submission View activity & comments" at bounding box center [226, 90] width 387 height 21
click at [100, 98] on span "Draft, awaiting submission" at bounding box center [72, 96] width 73 height 9
click at [78, 90] on div "Draft Draft, awaiting submission" at bounding box center [71, 90] width 76 height 21
drag, startPoint x: 78, startPoint y: 90, endPoint x: 65, endPoint y: 80, distance: 17.0
click at [61, 83] on div "Draft Draft, awaiting submission" at bounding box center [71, 90] width 76 height 21
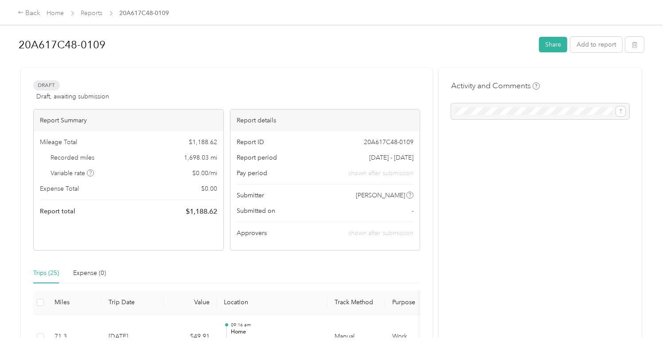
drag, startPoint x: 236, startPoint y: 60, endPoint x: 230, endPoint y: 60, distance: 6.2
click at [237, 60] on div at bounding box center [332, 63] width 626 height 9
click at [166, 12] on span "20A617C48-0109" at bounding box center [145, 12] width 50 height 9
click at [74, 46] on h1 "20A617C48-0109" at bounding box center [276, 44] width 514 height 21
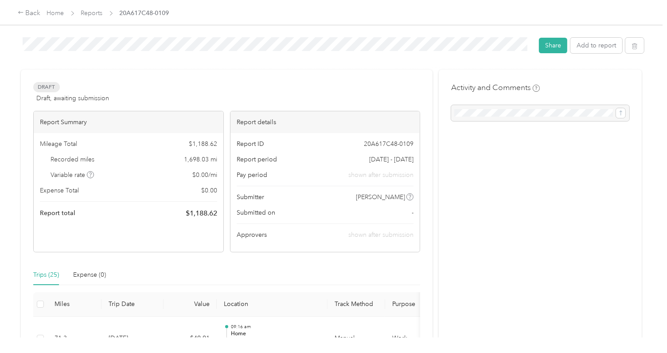
click at [13, 48] on div "20A617C48-0109 Share Add to report Draft Draft, awaiting submission View activi…" at bounding box center [331, 168] width 663 height 337
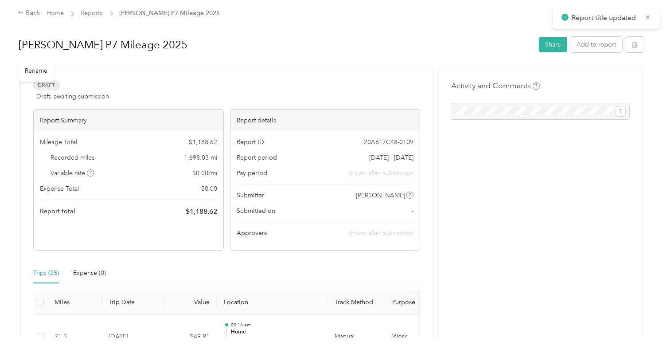
click at [93, 41] on h1 "DAuria Chris P7 Mileage 2025" at bounding box center [276, 44] width 514 height 21
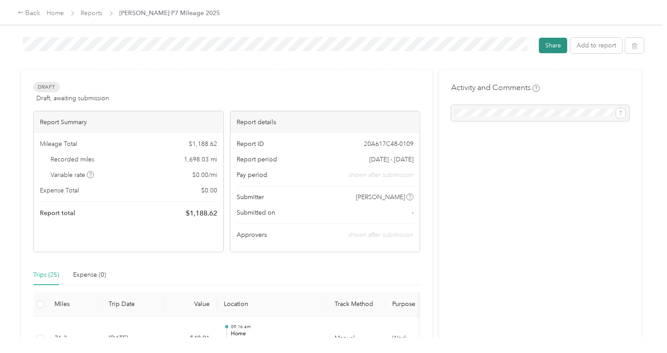
click at [560, 46] on button "Share" at bounding box center [553, 46] width 28 height 16
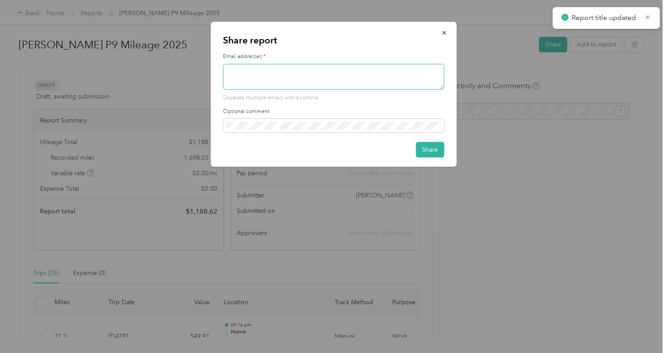
click at [342, 75] on textarea at bounding box center [333, 77] width 221 height 26
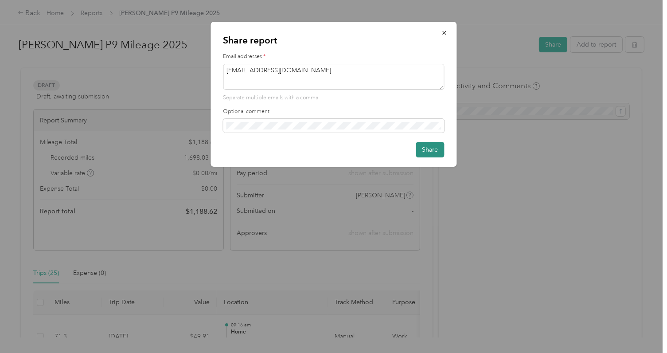
type textarea "cdauria@pepespizzeria.com"
click at [435, 148] on button "Share" at bounding box center [430, 150] width 28 height 16
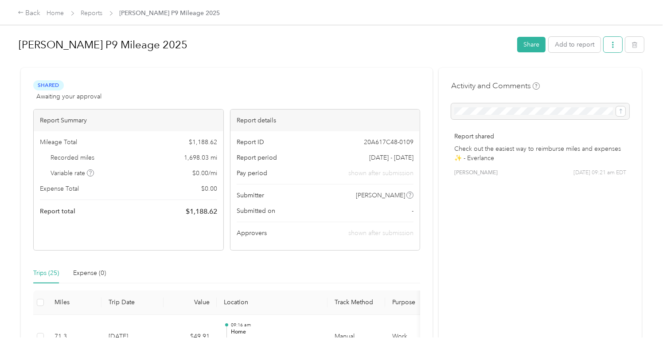
click at [614, 42] on icon "button" at bounding box center [613, 45] width 6 height 6
click at [602, 79] on div "Download" at bounding box center [588, 77] width 53 height 9
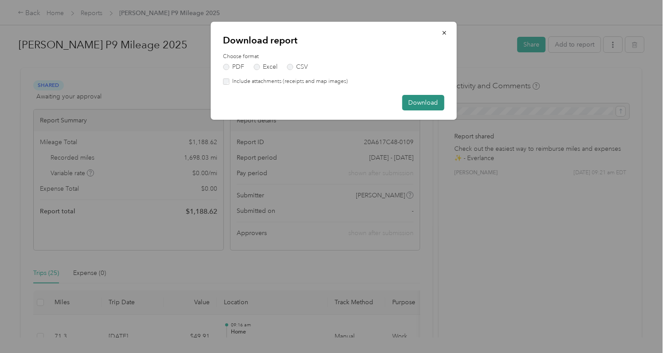
click at [417, 106] on button "Download" at bounding box center [423, 103] width 42 height 16
